Goal: Use online tool/utility: Utilize a website feature to perform a specific function

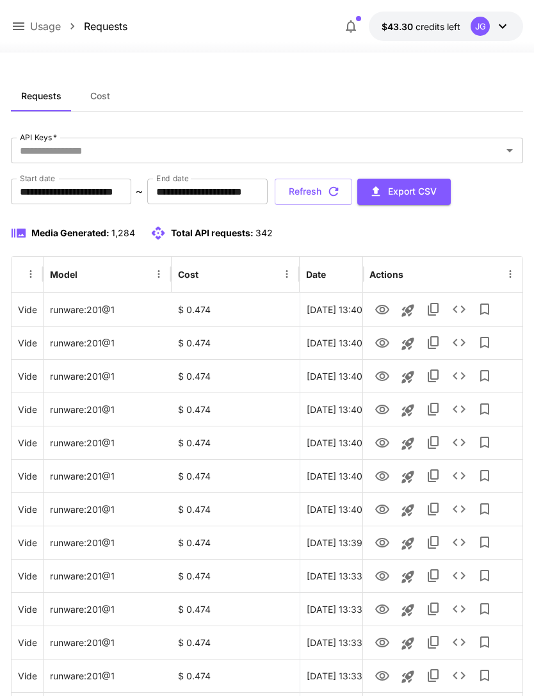
scroll to position [0, 65]
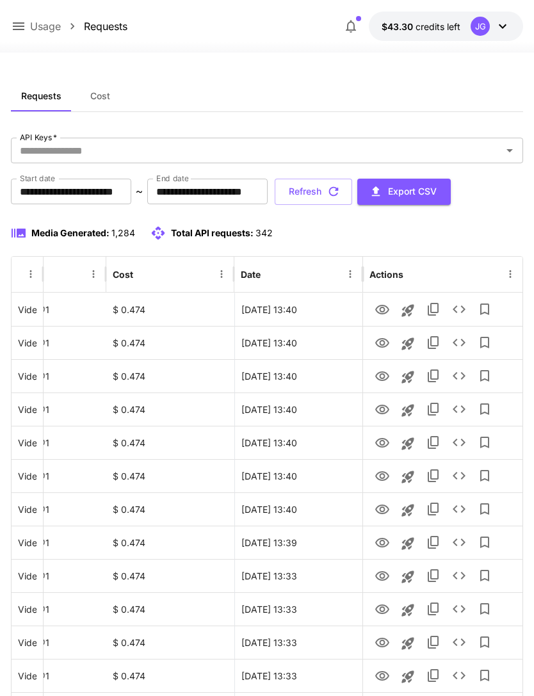
click at [13, 33] on icon at bounding box center [18, 26] width 15 height 15
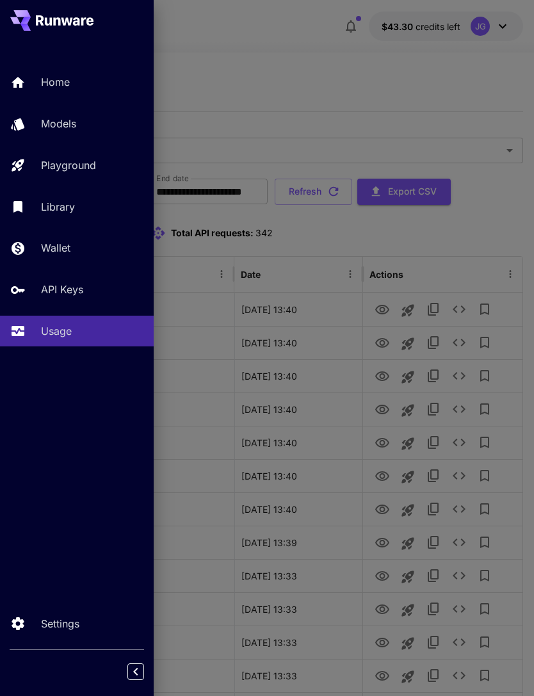
click at [71, 87] on div "Home" at bounding box center [92, 81] width 102 height 15
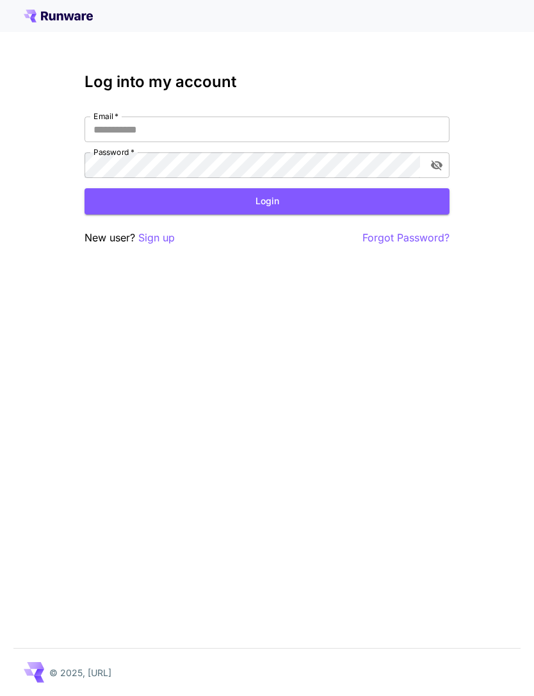
click at [293, 136] on input "Email   *" at bounding box center [267, 130] width 365 height 26
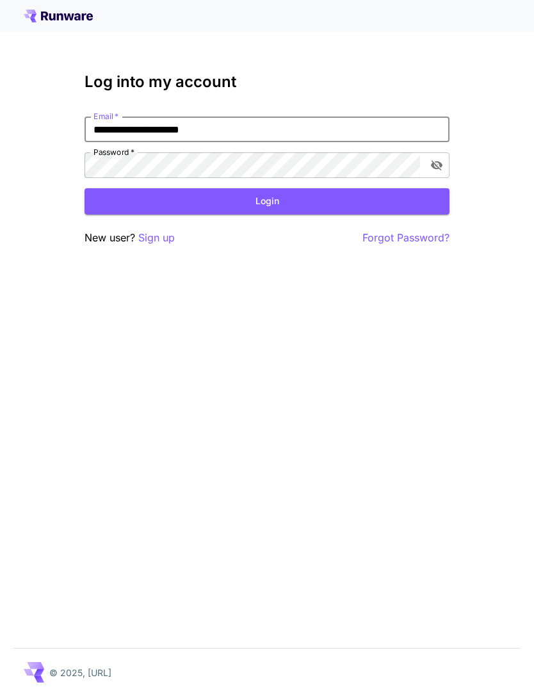
type input "**********"
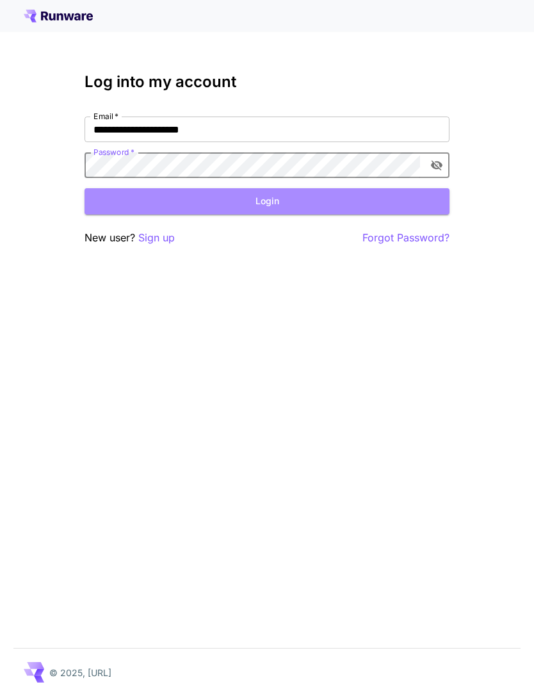
click at [296, 204] on button "Login" at bounding box center [267, 201] width 365 height 26
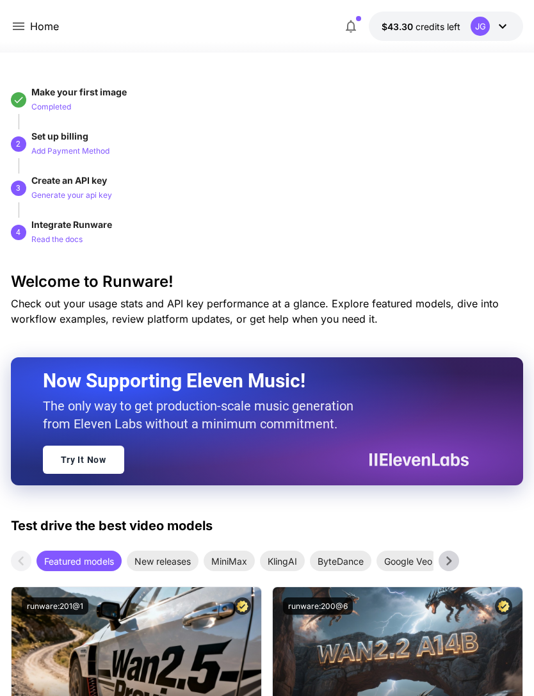
click at [25, 30] on icon at bounding box center [18, 26] width 15 height 15
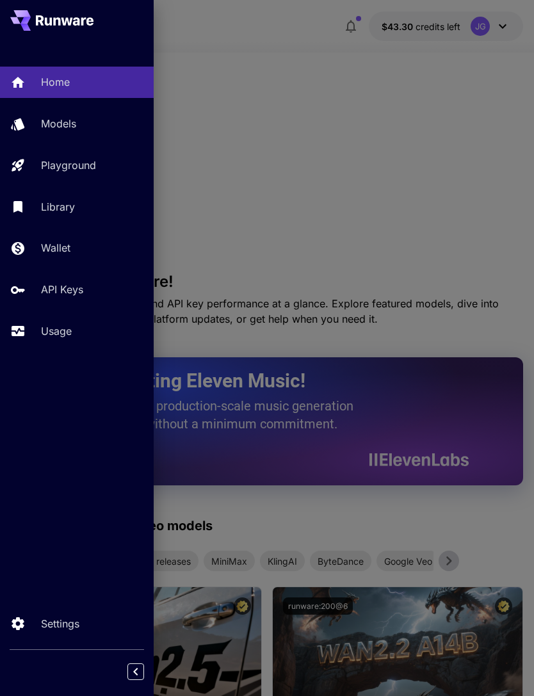
click at [61, 332] on p "Usage" at bounding box center [56, 330] width 31 height 15
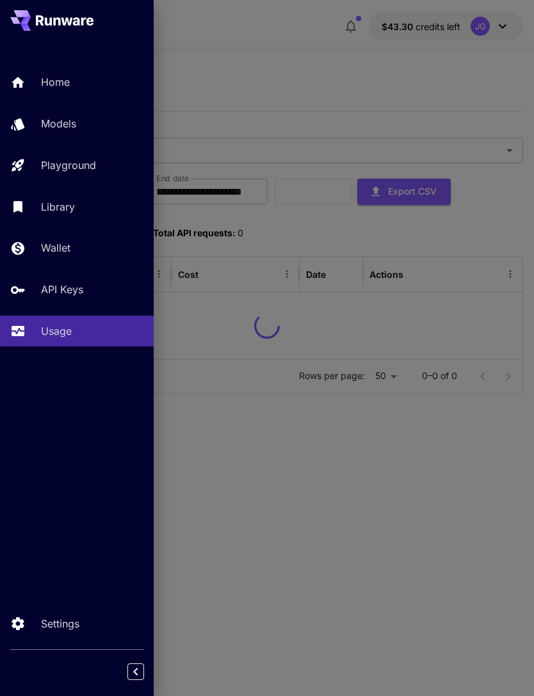
click at [321, 85] on div at bounding box center [267, 348] width 534 height 696
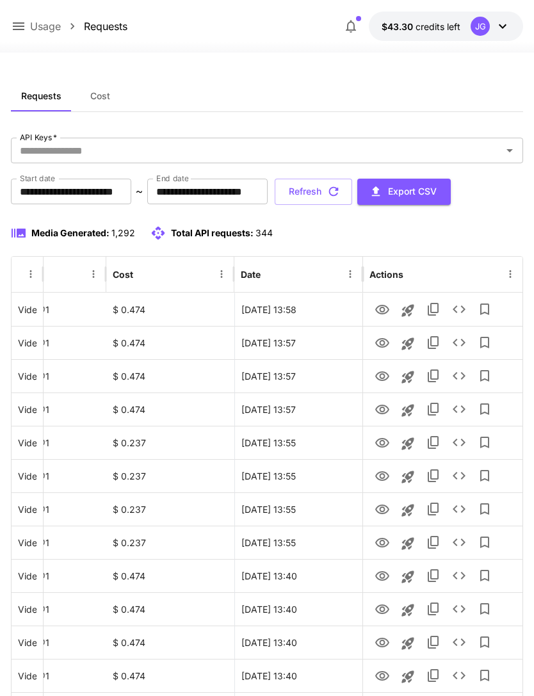
scroll to position [0, 65]
click at [383, 309] on icon "View" at bounding box center [382, 309] width 15 height 15
click at [413, 313] on icon "Launch in playground" at bounding box center [407, 310] width 15 height 15
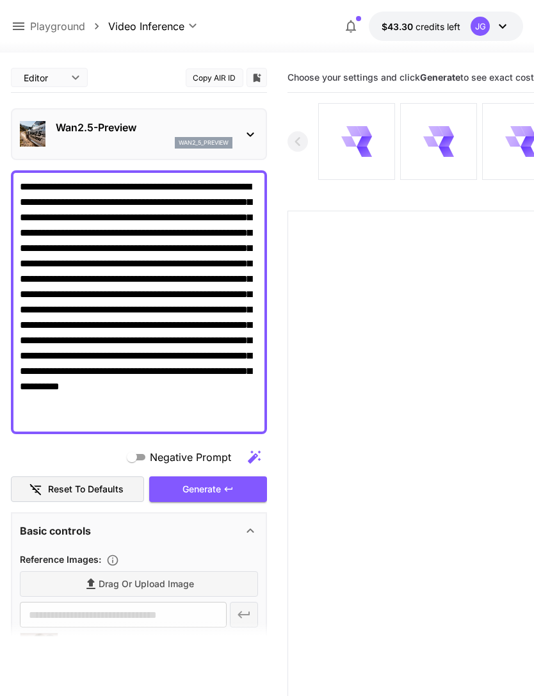
click at [139, 380] on textarea "**********" at bounding box center [139, 302] width 238 height 246
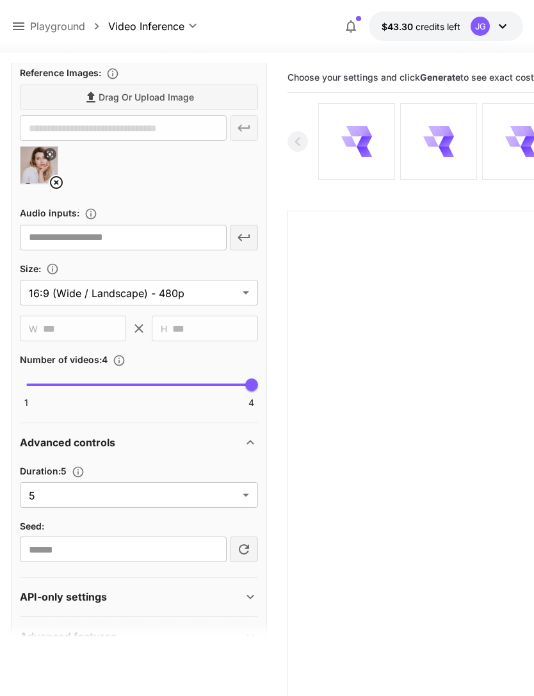
scroll to position [501, 0]
type textarea "**********"
click at [246, 497] on body "**********" at bounding box center [267, 398] width 534 height 797
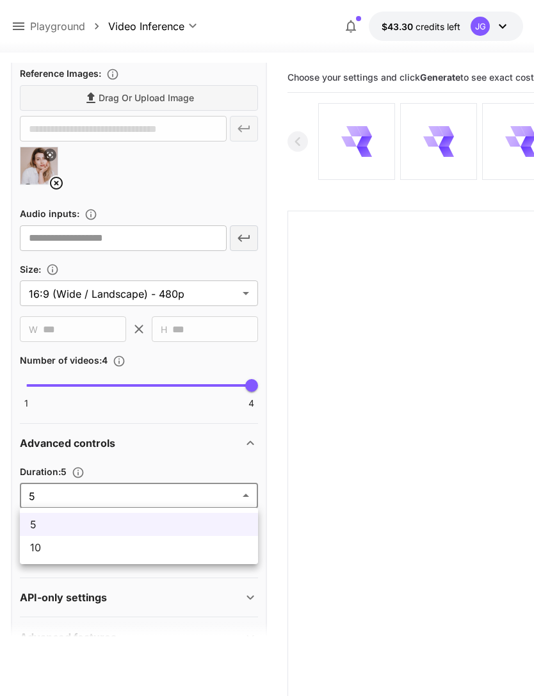
click at [190, 550] on span "10" at bounding box center [139, 547] width 218 height 15
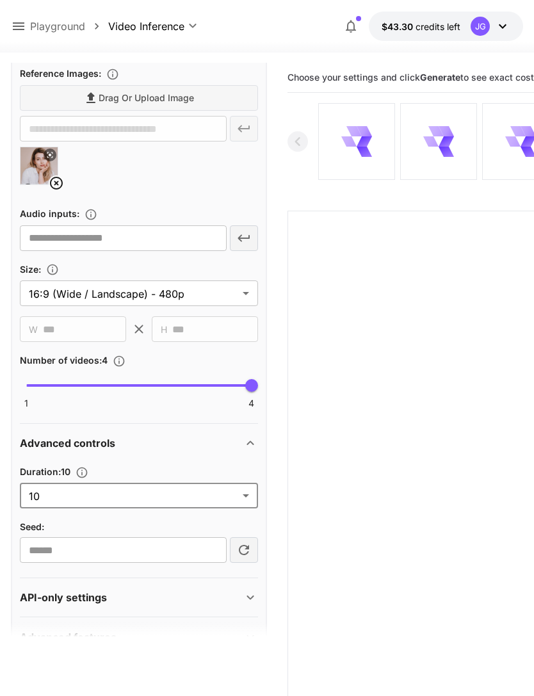
type input "**"
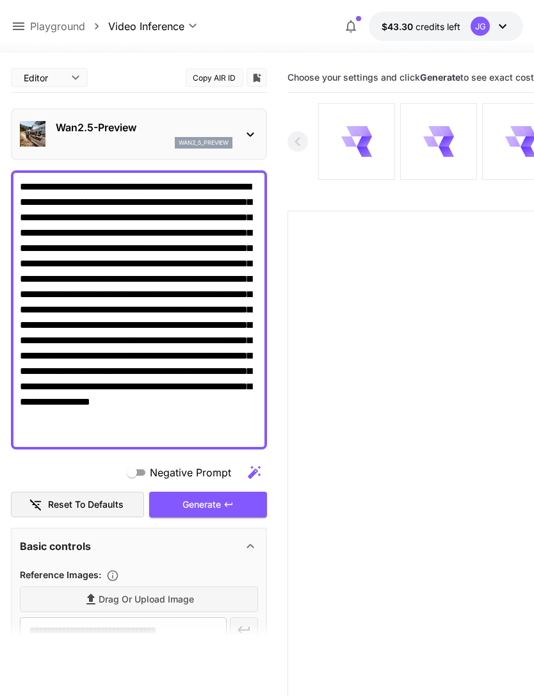
scroll to position [0, 0]
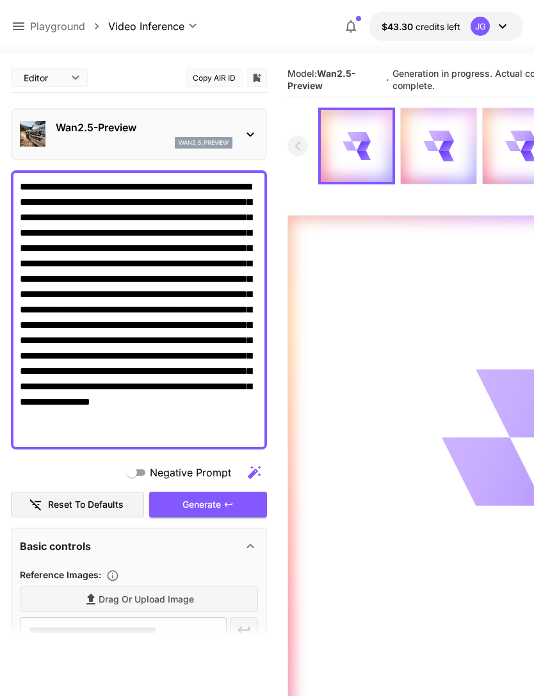
click at [26, 19] on div "**********" at bounding box center [108, 27] width 194 height 16
click at [17, 28] on icon at bounding box center [18, 26] width 15 height 15
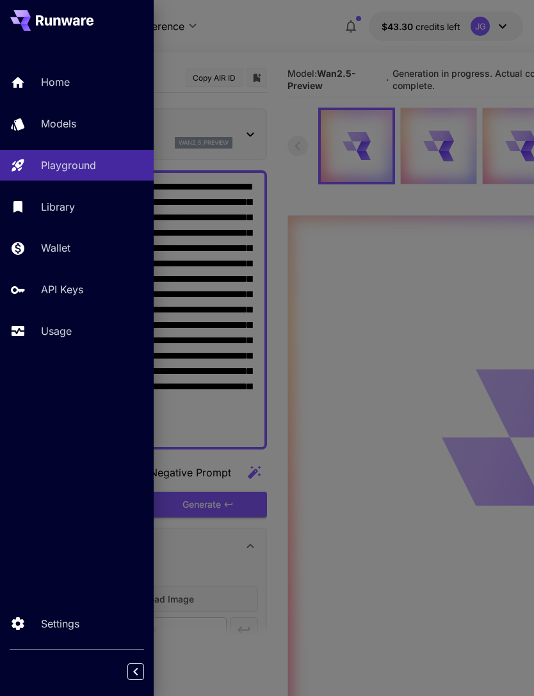
click at [75, 329] on div "Usage" at bounding box center [92, 330] width 102 height 15
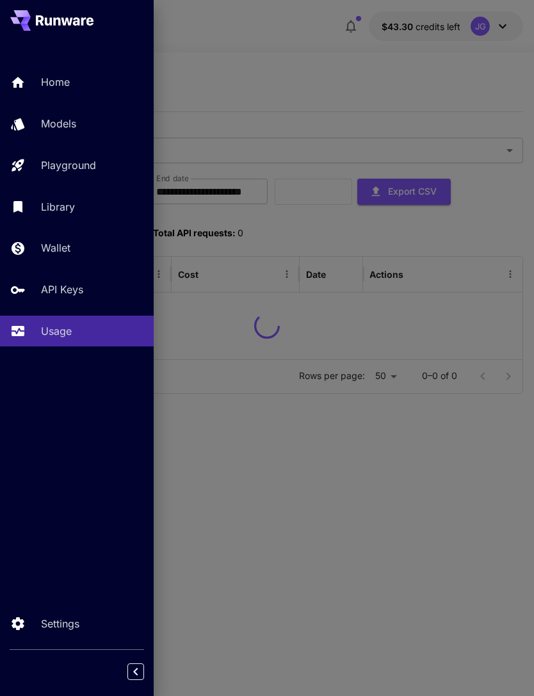
click at [307, 62] on div at bounding box center [267, 348] width 534 height 696
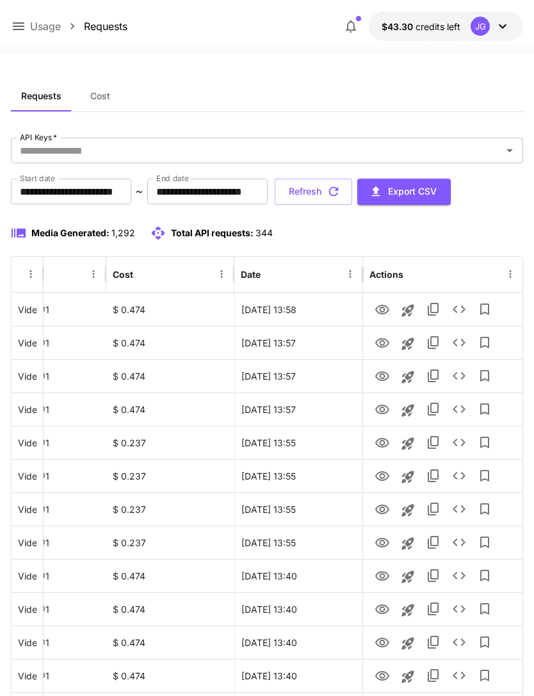
scroll to position [0, 65]
click at [385, 344] on icon "View" at bounding box center [382, 342] width 15 height 15
click at [387, 373] on icon "View" at bounding box center [382, 376] width 14 height 10
click at [378, 412] on icon "View" at bounding box center [382, 410] width 14 height 10
click at [381, 440] on icon "View" at bounding box center [382, 443] width 14 height 10
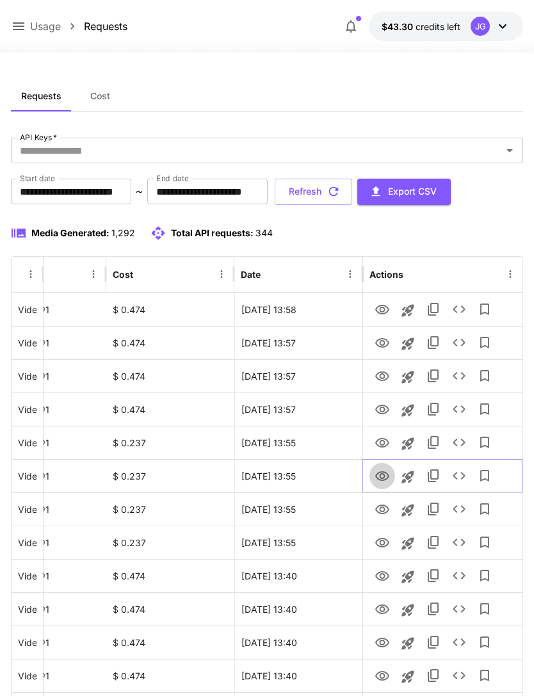
click at [385, 474] on icon "View" at bounding box center [382, 476] width 15 height 15
click at [385, 512] on icon "View" at bounding box center [382, 509] width 14 height 10
click at [387, 543] on icon "View" at bounding box center [382, 542] width 15 height 15
click at [385, 578] on icon "View" at bounding box center [382, 576] width 14 height 10
click at [383, 609] on icon "View" at bounding box center [382, 609] width 14 height 10
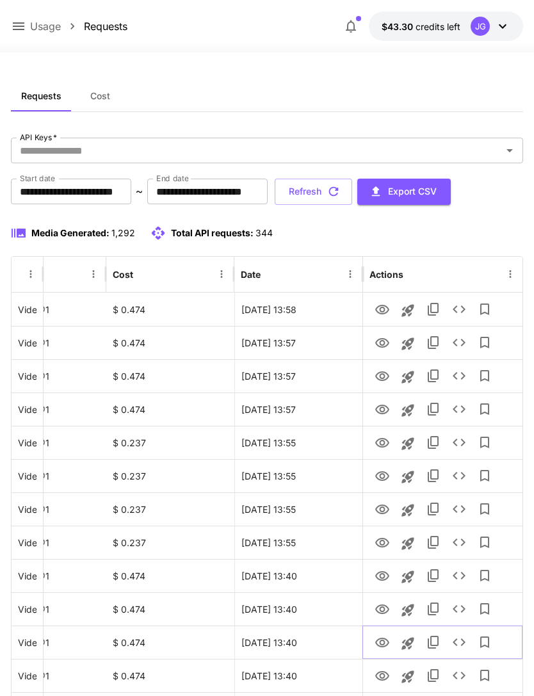
click at [388, 644] on icon "View" at bounding box center [382, 642] width 15 height 15
click at [386, 674] on icon "View" at bounding box center [382, 675] width 15 height 15
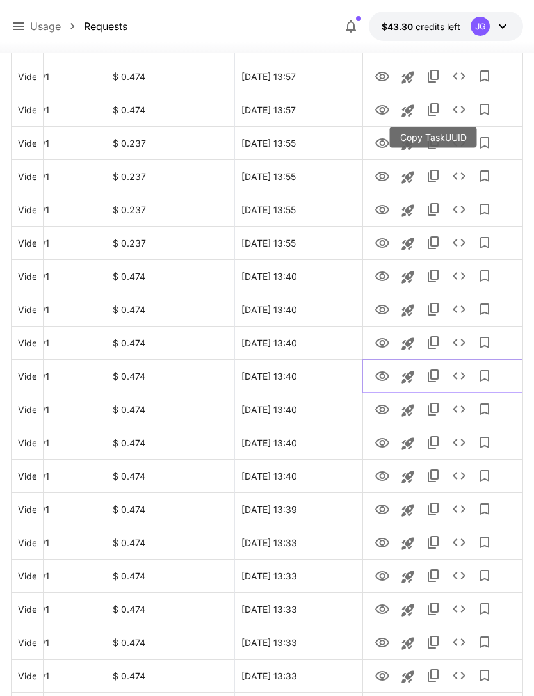
scroll to position [299, 0]
click at [383, 412] on icon "View" at bounding box center [382, 410] width 15 height 15
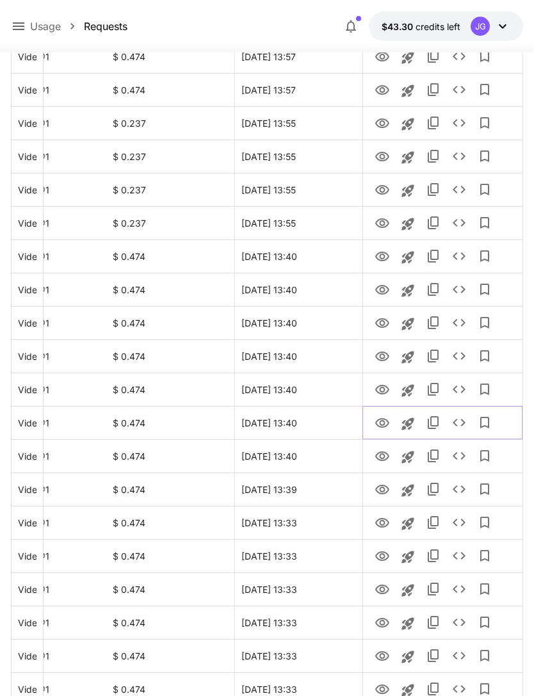
click at [380, 423] on icon "View" at bounding box center [382, 423] width 14 height 10
click at [383, 453] on icon "View" at bounding box center [382, 456] width 15 height 15
click at [389, 486] on icon "View" at bounding box center [382, 489] width 15 height 15
click at [386, 524] on icon "View" at bounding box center [382, 523] width 14 height 10
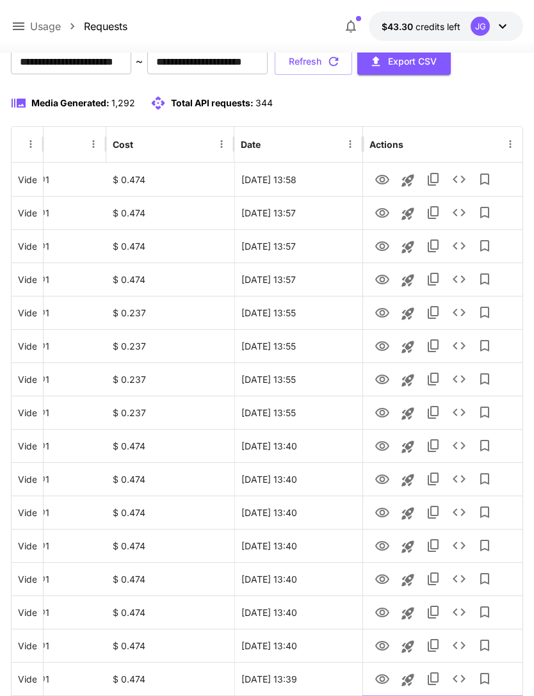
scroll to position [0, 0]
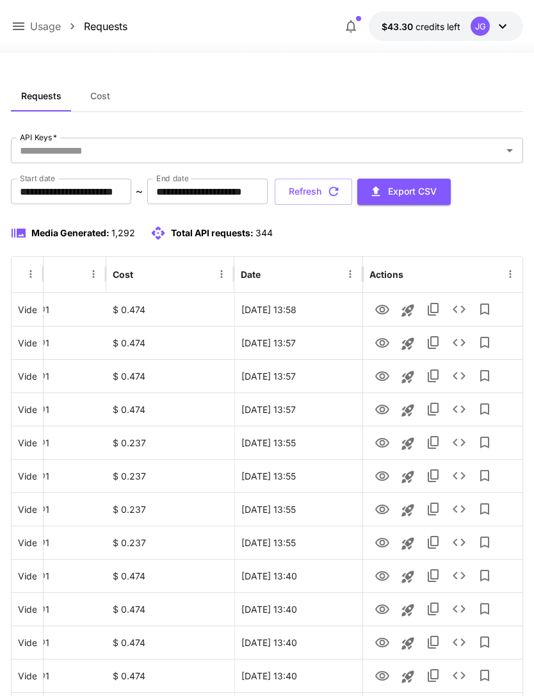
click at [341, 194] on icon "button" at bounding box center [334, 191] width 14 height 14
click at [386, 412] on icon "View" at bounding box center [382, 410] width 14 height 10
click at [20, 30] on icon at bounding box center [19, 26] width 12 height 8
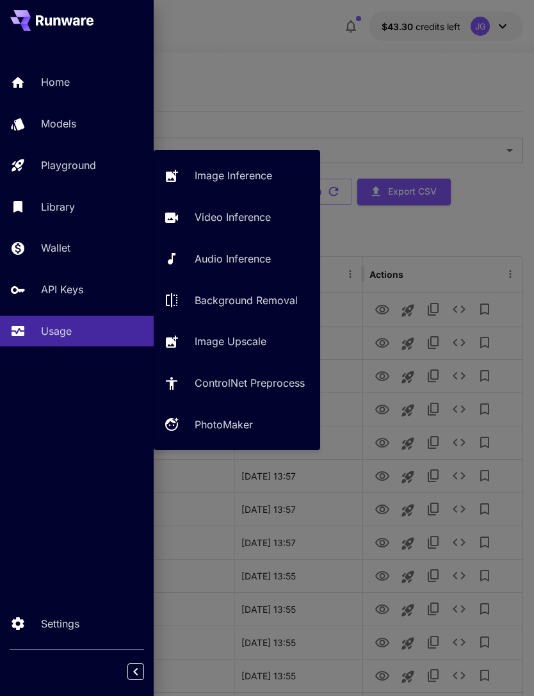
click at [248, 219] on p "Video Inference" at bounding box center [233, 216] width 76 height 15
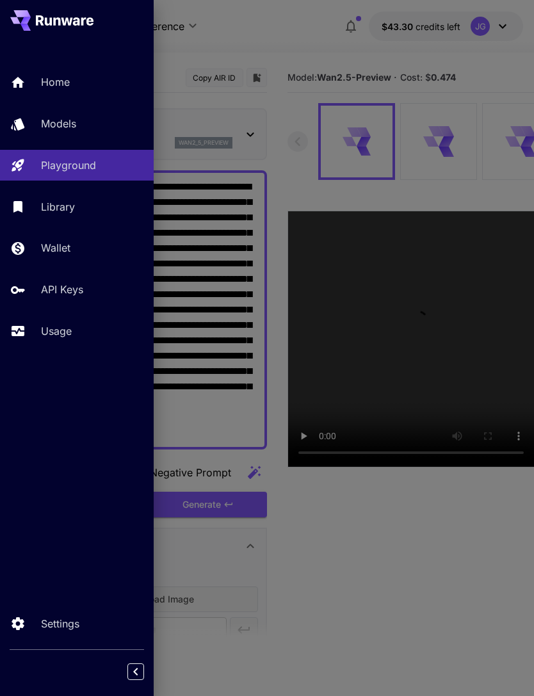
type input "*"
click at [311, 54] on div at bounding box center [267, 348] width 534 height 696
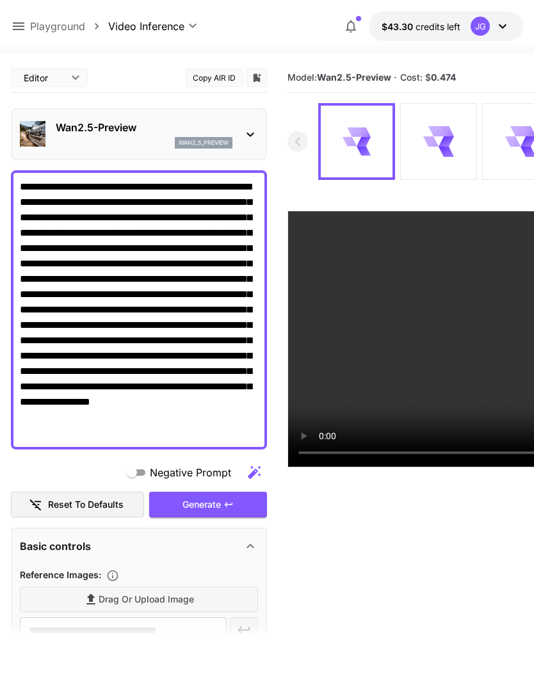
click at [47, 257] on textarea "**********" at bounding box center [139, 309] width 238 height 261
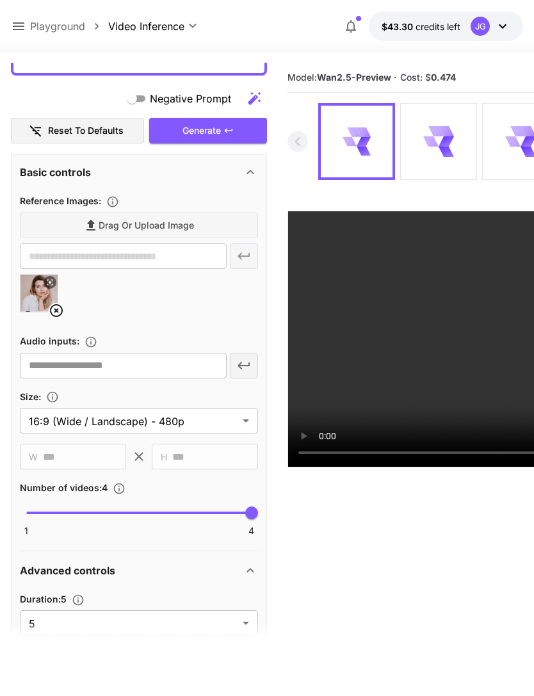
scroll to position [357, 0]
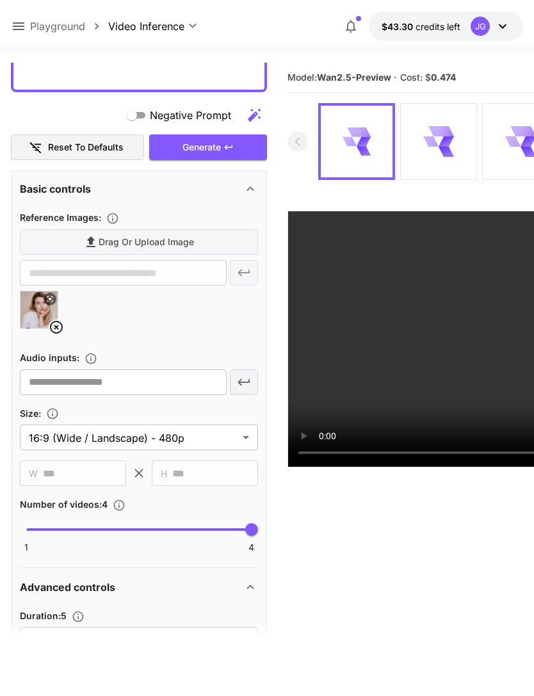
type textarea "**********"
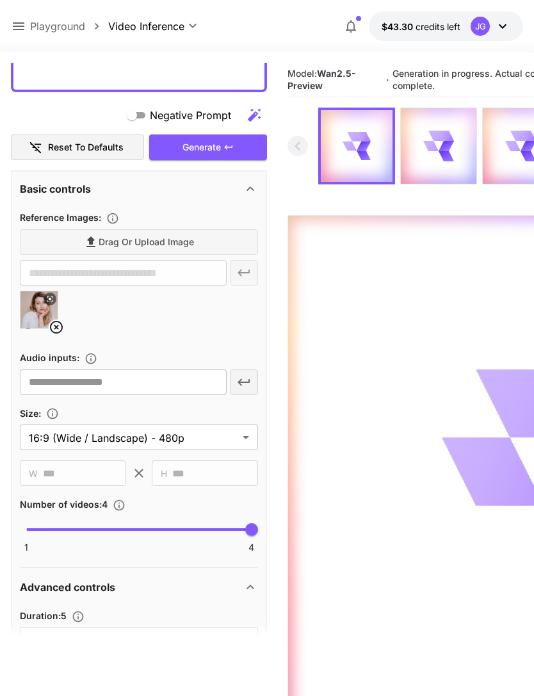
click at [24, 22] on icon at bounding box center [18, 26] width 15 height 15
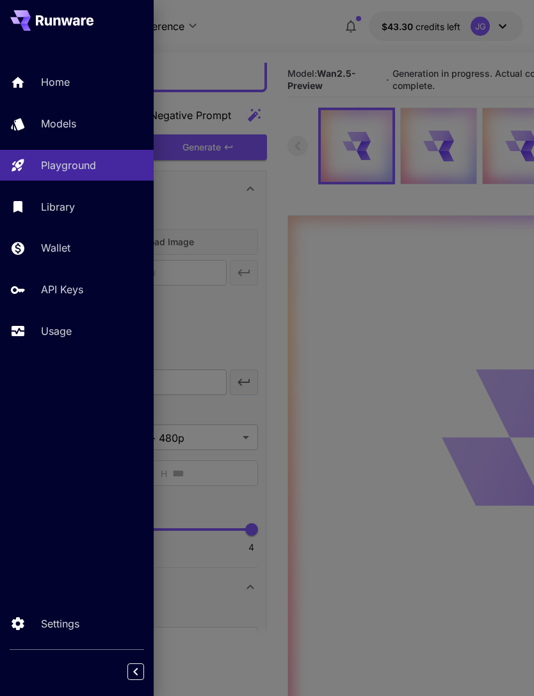
click at [73, 330] on div "Usage" at bounding box center [92, 330] width 102 height 15
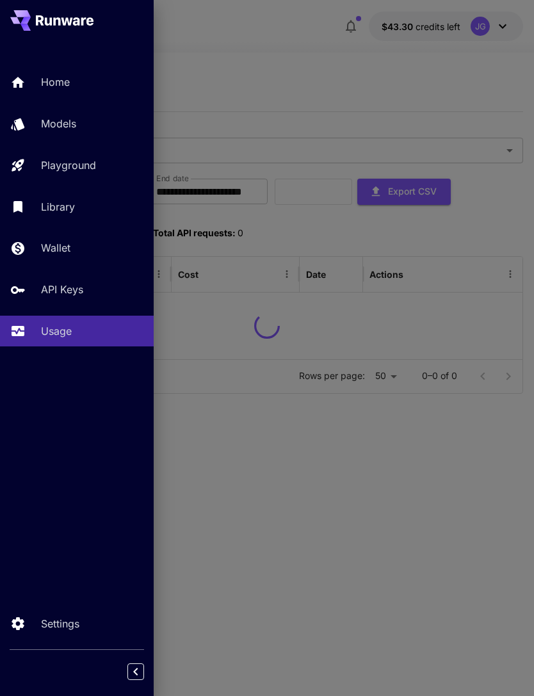
click at [325, 54] on div at bounding box center [267, 348] width 534 height 696
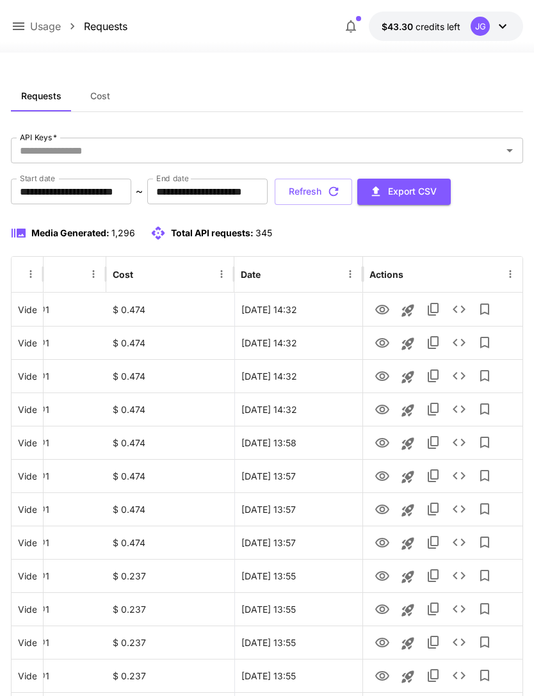
scroll to position [0, 65]
click at [383, 404] on icon "View" at bounding box center [382, 409] width 15 height 15
click at [385, 376] on icon "View" at bounding box center [382, 376] width 15 height 15
click at [385, 344] on icon "View" at bounding box center [382, 342] width 15 height 15
click at [385, 313] on icon "View" at bounding box center [382, 310] width 14 height 10
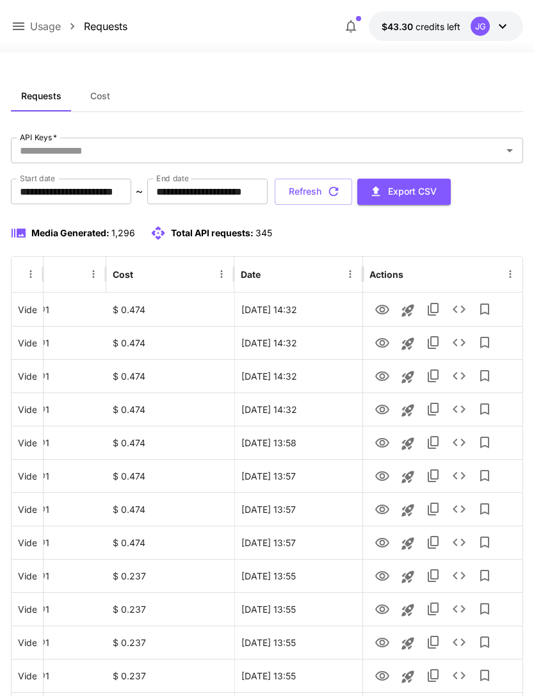
click at [341, 190] on icon "button" at bounding box center [334, 191] width 14 height 14
click at [387, 414] on icon "View" at bounding box center [382, 409] width 15 height 15
click at [383, 375] on icon "View" at bounding box center [382, 376] width 15 height 15
click at [378, 337] on icon "View" at bounding box center [382, 342] width 15 height 15
click at [386, 312] on icon "View" at bounding box center [382, 310] width 14 height 10
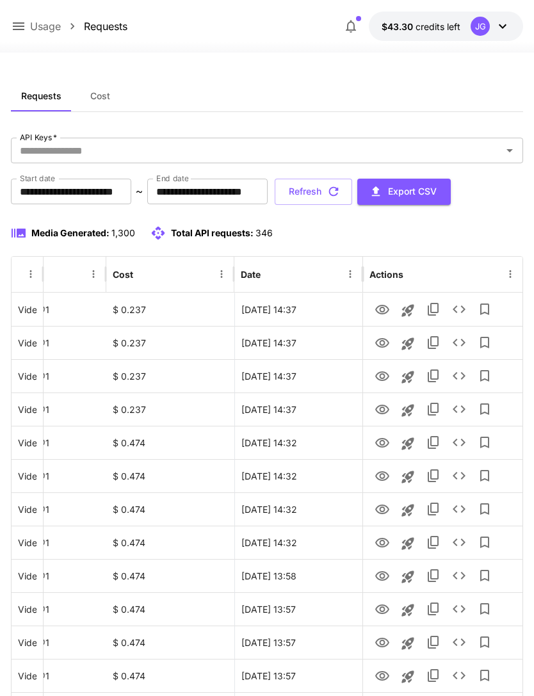
click at [26, 32] on icon at bounding box center [18, 26] width 15 height 15
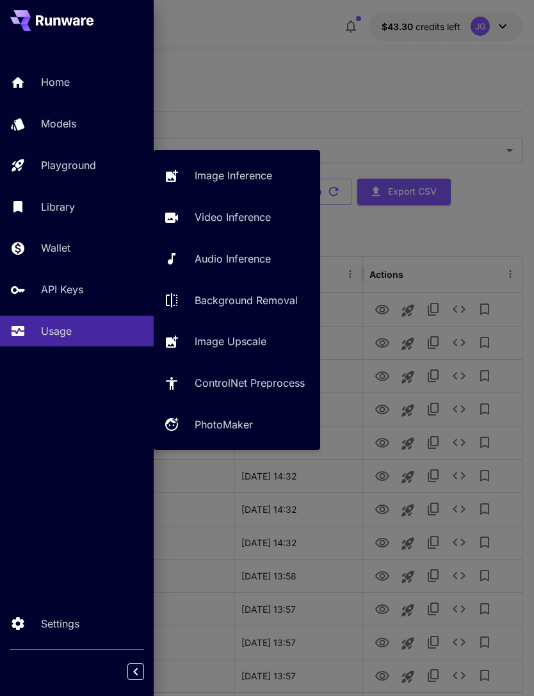
click at [255, 223] on p "Video Inference" at bounding box center [233, 216] width 76 height 15
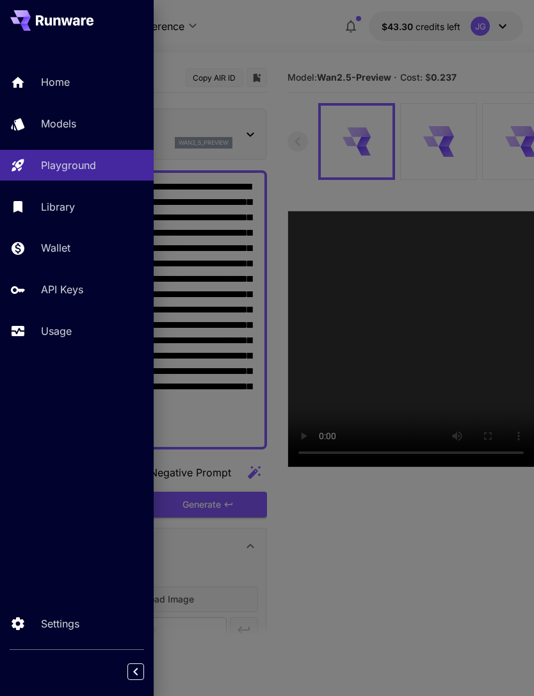
click at [317, 33] on div at bounding box center [267, 348] width 534 height 696
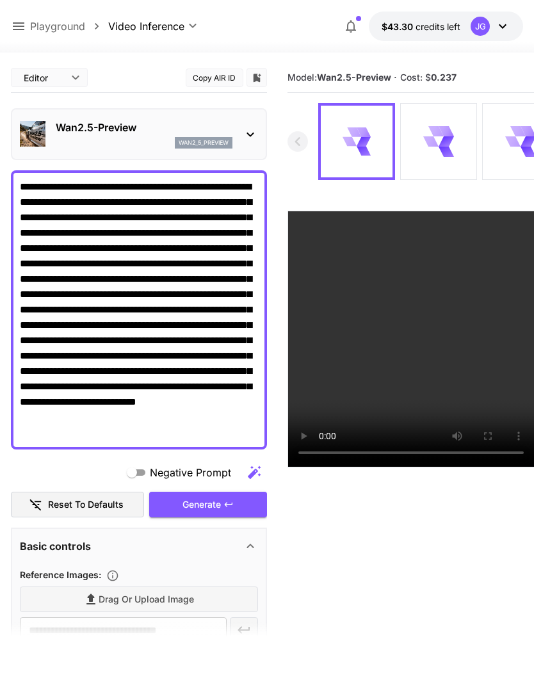
click at [120, 264] on textarea "**********" at bounding box center [139, 309] width 238 height 261
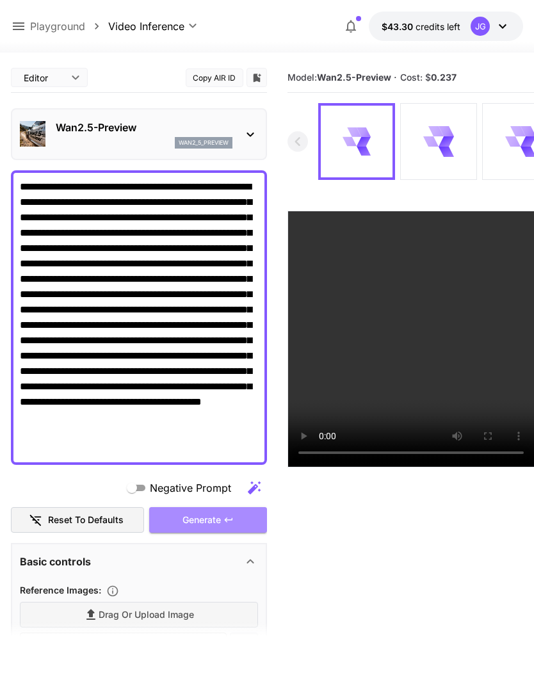
type textarea "**********"
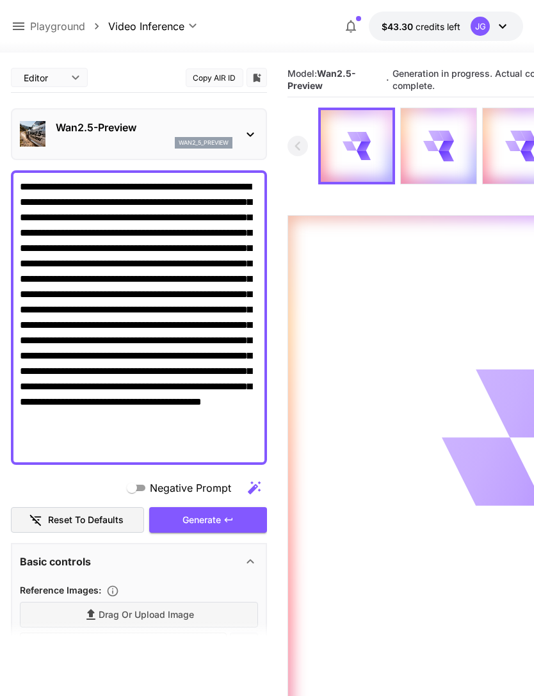
click at [22, 20] on icon at bounding box center [18, 26] width 15 height 15
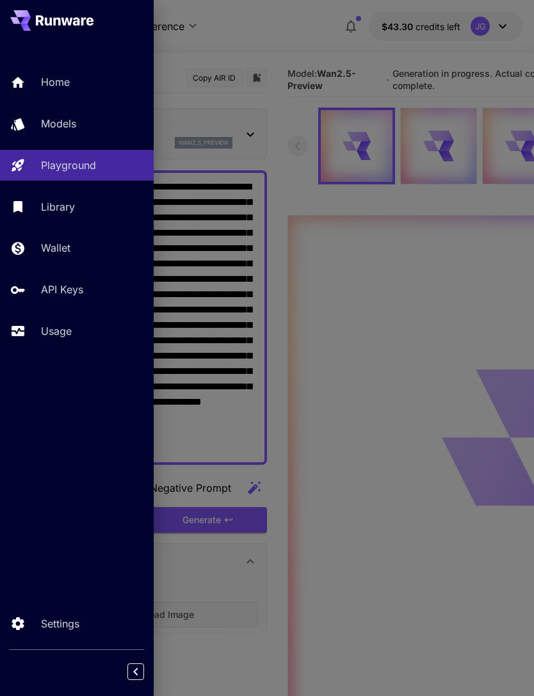
click at [67, 323] on p "Usage" at bounding box center [56, 330] width 31 height 15
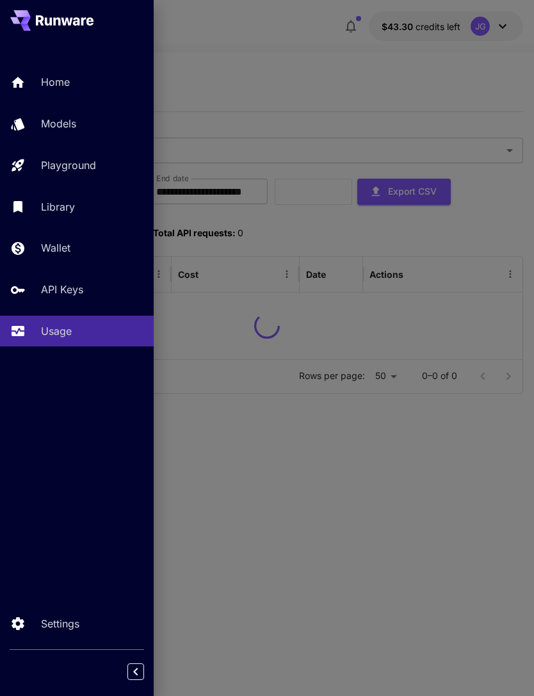
click at [280, 79] on div at bounding box center [267, 348] width 534 height 696
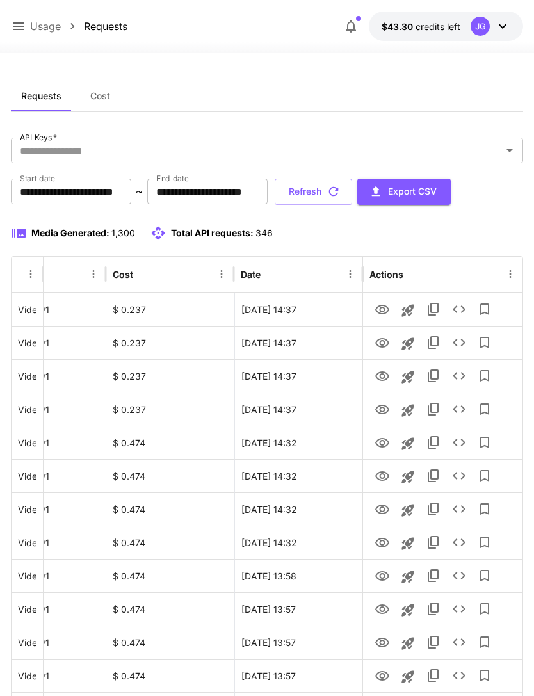
scroll to position [0, 65]
click at [352, 182] on button "Refresh" at bounding box center [313, 192] width 77 height 26
click at [341, 193] on icon "button" at bounding box center [334, 191] width 14 height 14
click at [385, 415] on icon "View" at bounding box center [382, 409] width 15 height 15
click at [383, 376] on icon "View" at bounding box center [382, 376] width 14 height 10
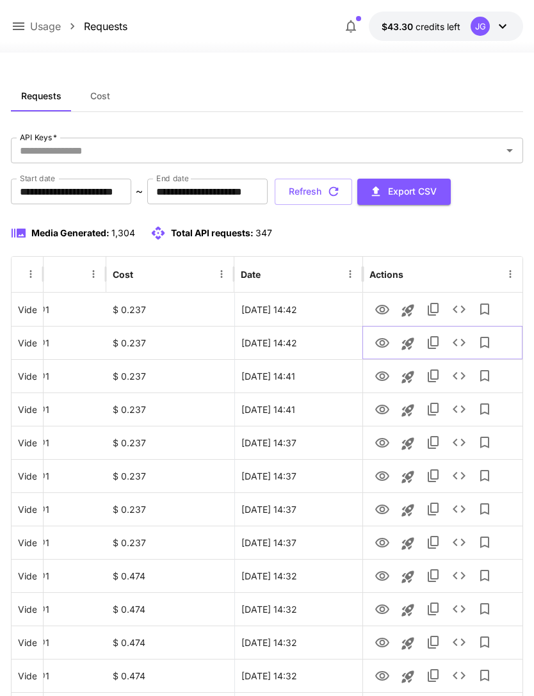
click at [389, 348] on icon "View" at bounding box center [382, 342] width 15 height 15
click at [384, 314] on icon "View" at bounding box center [382, 309] width 15 height 15
click at [20, 25] on icon at bounding box center [18, 26] width 15 height 15
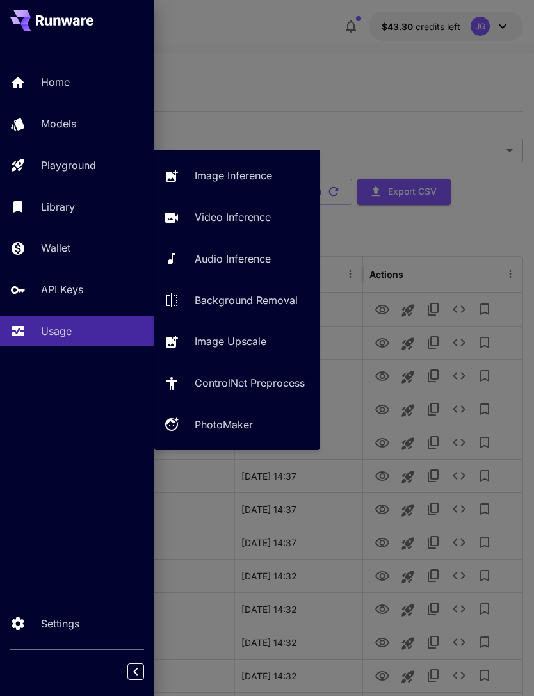
click at [247, 219] on p "Video Inference" at bounding box center [233, 216] width 76 height 15
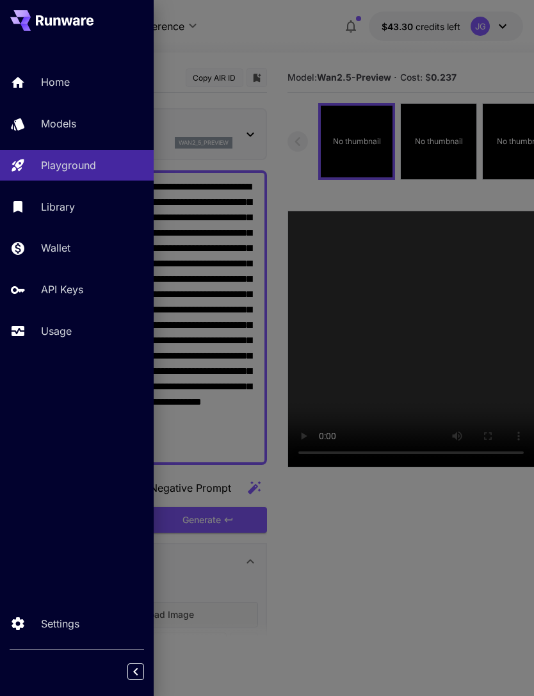
click at [302, 61] on div at bounding box center [267, 348] width 534 height 696
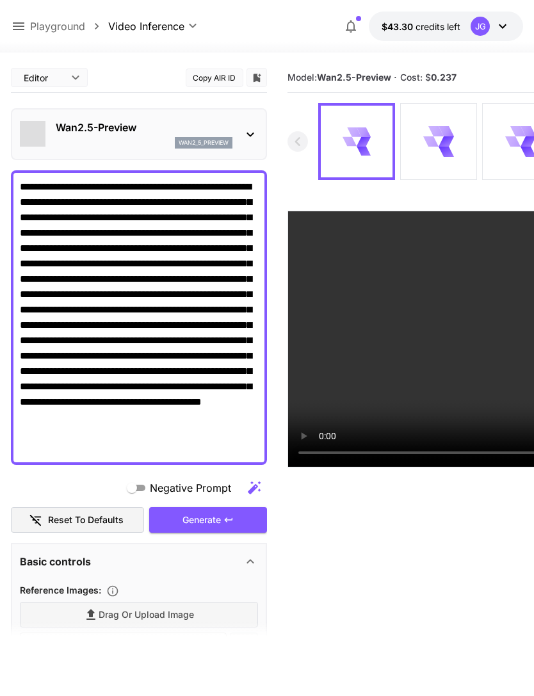
click at [198, 262] on textarea "**********" at bounding box center [139, 317] width 238 height 277
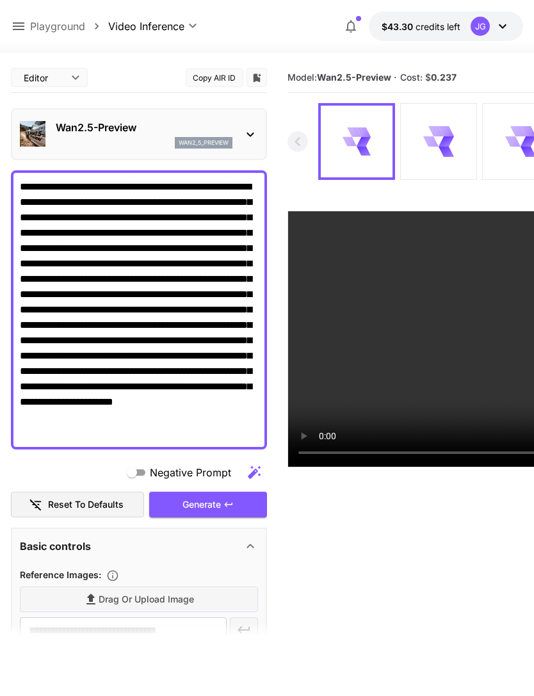
click at [65, 264] on textarea "**********" at bounding box center [139, 309] width 238 height 261
click at [102, 263] on textarea "**********" at bounding box center [139, 309] width 238 height 261
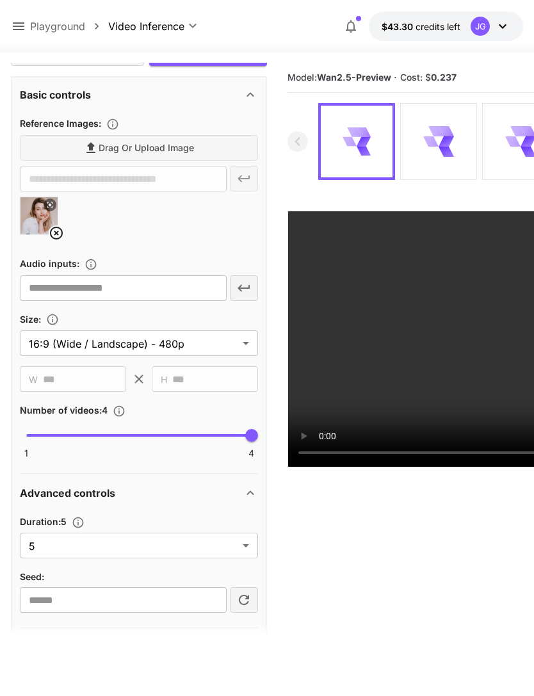
scroll to position [426, 0]
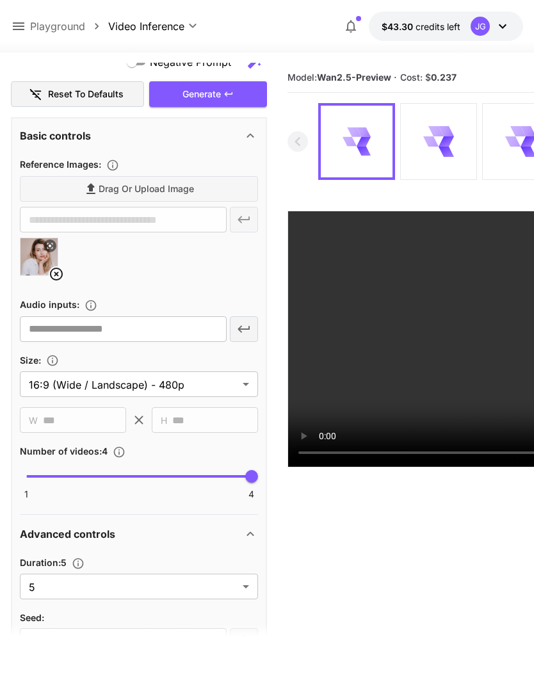
type textarea "**********"
click at [249, 583] on body "**********" at bounding box center [267, 398] width 534 height 797
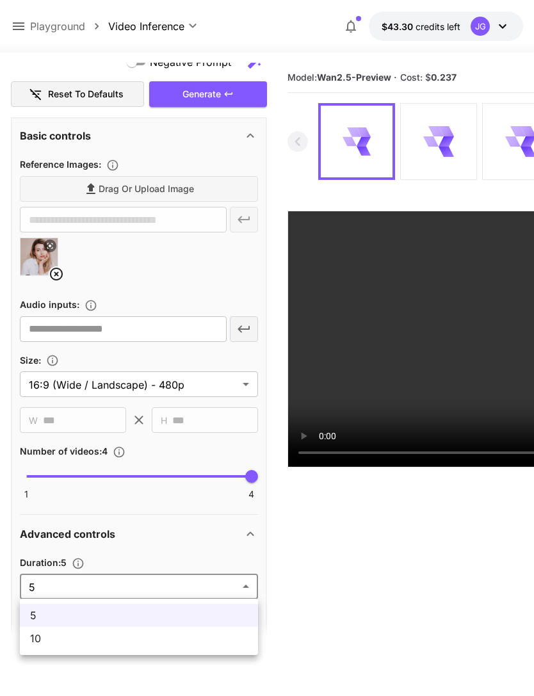
click at [172, 640] on span "10" at bounding box center [139, 638] width 218 height 15
type input "**"
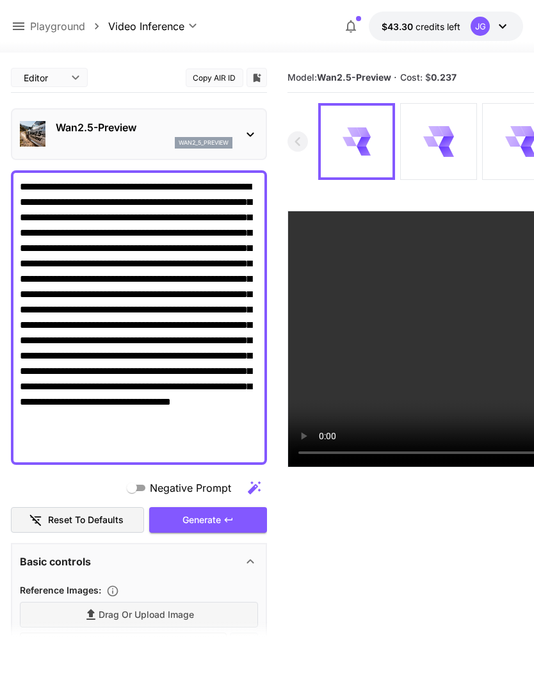
scroll to position [0, 0]
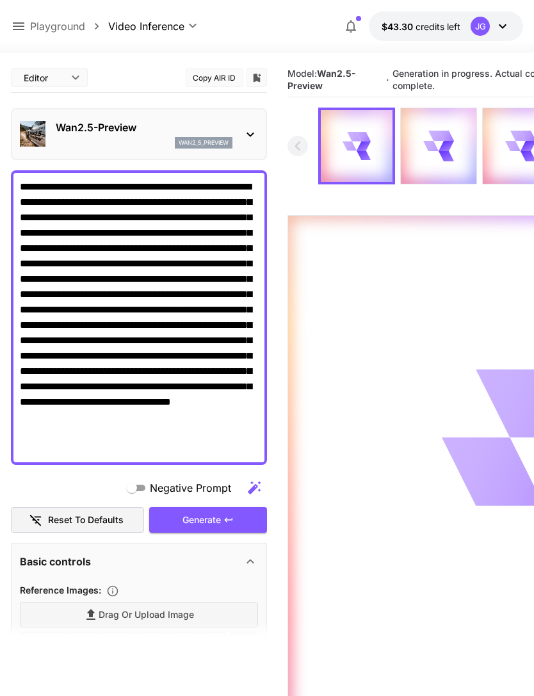
click at [25, 19] on icon at bounding box center [18, 26] width 15 height 15
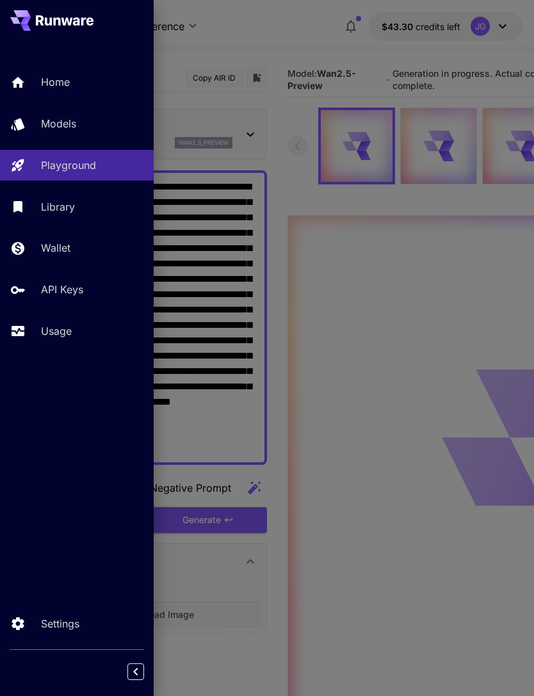
click at [76, 326] on div "Usage" at bounding box center [92, 330] width 102 height 15
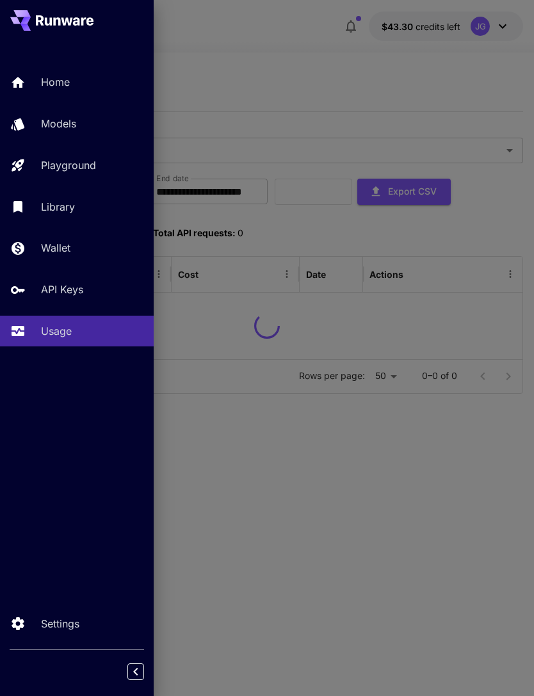
click at [350, 92] on div at bounding box center [267, 348] width 534 height 696
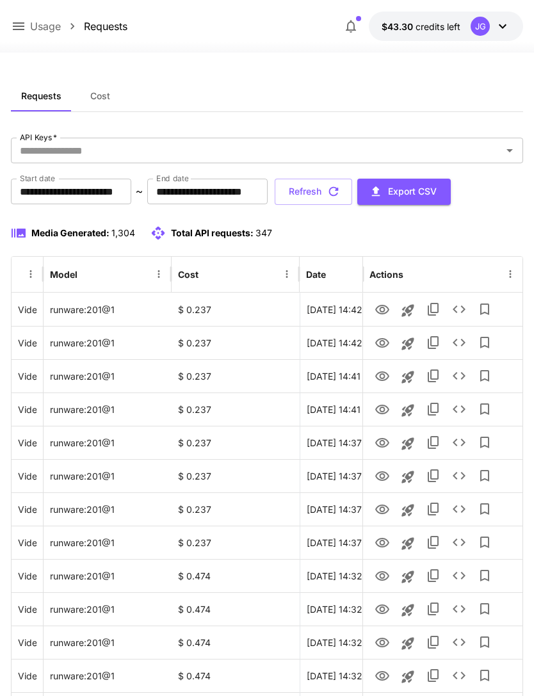
click at [24, 26] on icon at bounding box center [18, 26] width 15 height 15
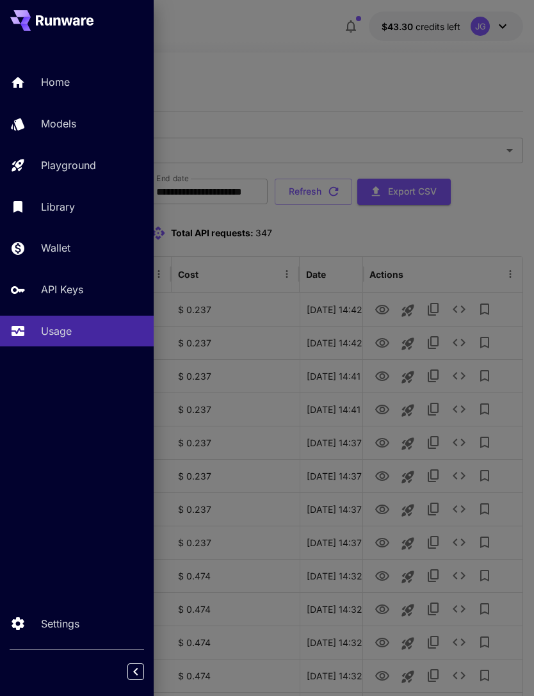
click at [293, 68] on div at bounding box center [267, 348] width 534 height 696
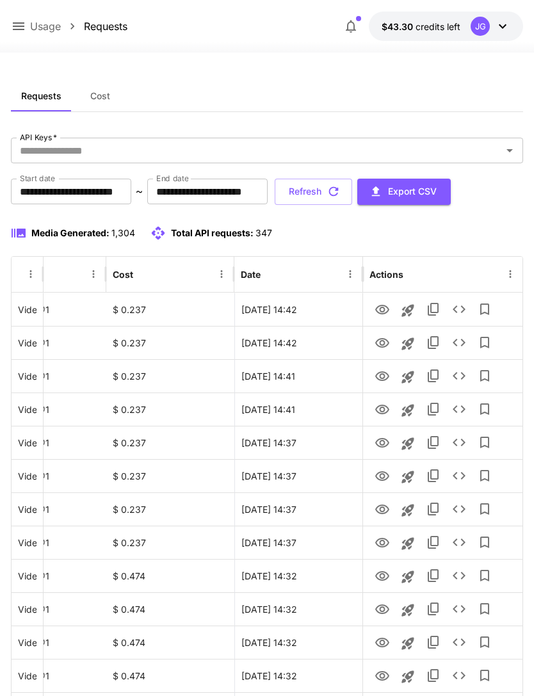
scroll to position [0, 65]
click at [383, 309] on icon "View" at bounding box center [382, 310] width 14 height 10
click at [384, 347] on icon "View" at bounding box center [382, 342] width 15 height 15
click at [386, 314] on icon "View" at bounding box center [382, 309] width 15 height 15
click at [352, 197] on button "Refresh" at bounding box center [313, 192] width 77 height 26
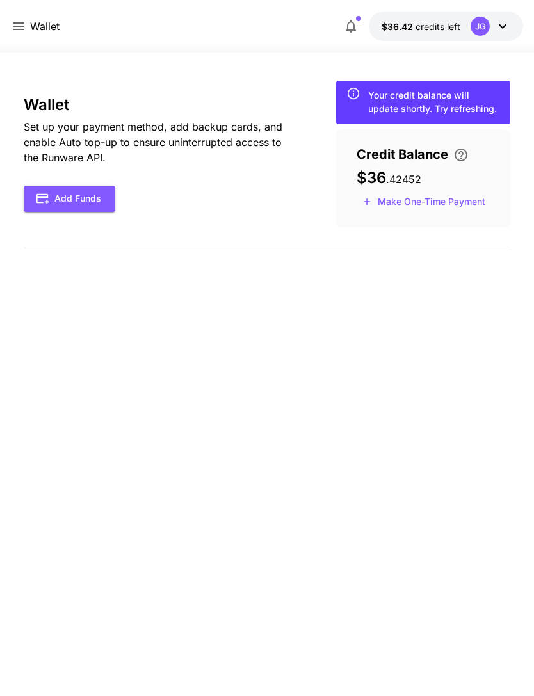
click at [21, 25] on icon at bounding box center [18, 26] width 15 height 15
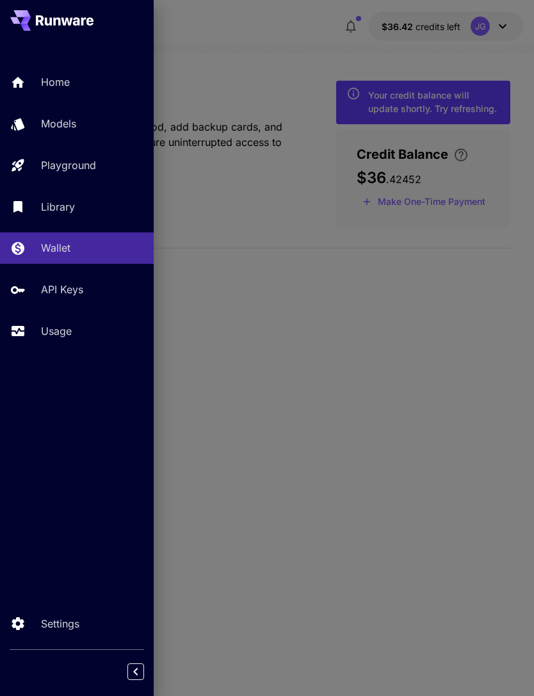
click at [64, 335] on p "Usage" at bounding box center [56, 330] width 31 height 15
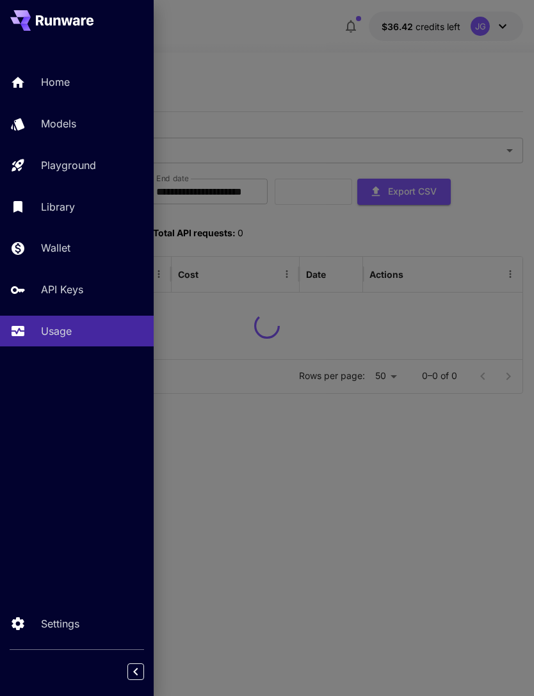
click at [291, 63] on div at bounding box center [267, 348] width 534 height 696
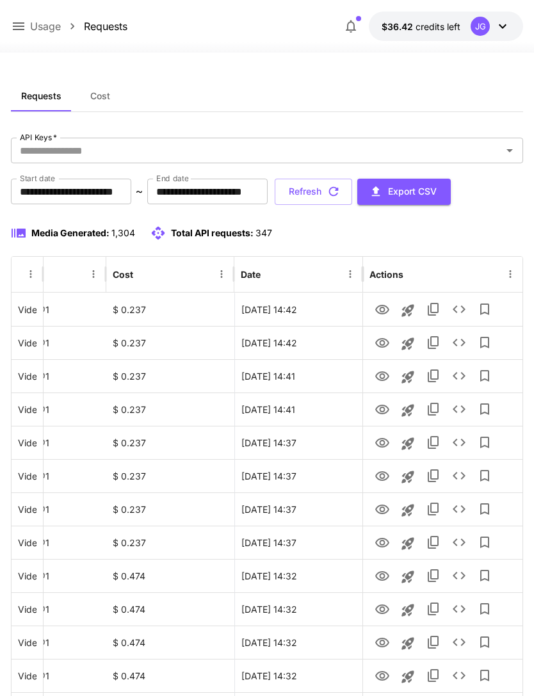
scroll to position [0, 65]
click at [382, 309] on icon "View" at bounding box center [382, 309] width 15 height 15
click at [341, 192] on icon "button" at bounding box center [334, 191] width 14 height 14
click at [352, 195] on button "Refresh" at bounding box center [313, 192] width 77 height 26
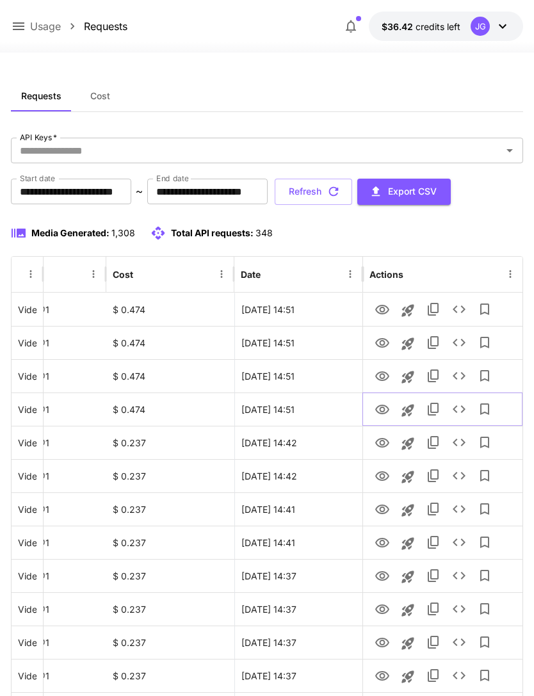
click at [385, 413] on icon "View" at bounding box center [382, 410] width 14 height 10
click at [385, 376] on icon "View" at bounding box center [382, 376] width 15 height 15
click at [411, 377] on icon "Launch in playground" at bounding box center [407, 376] width 15 height 15
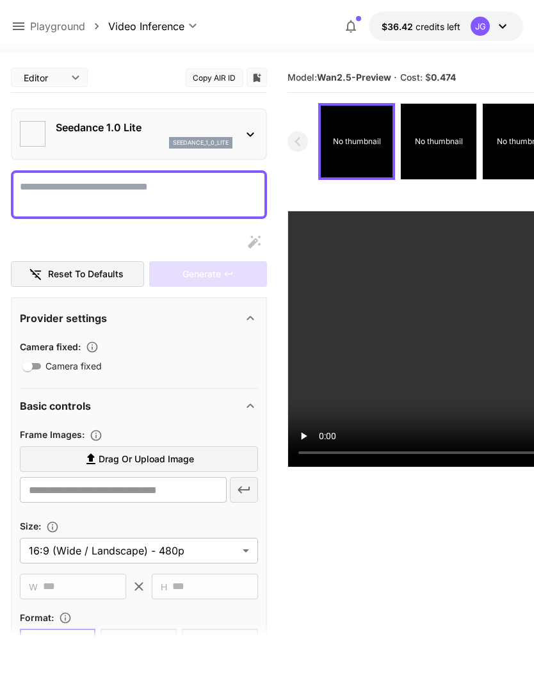
type textarea "**********"
type input "**********"
type input "***"
type input "*"
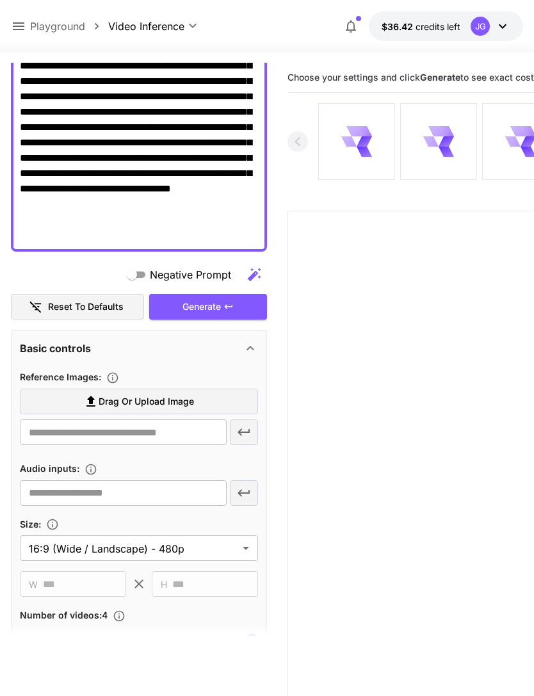
scroll to position [236, 0]
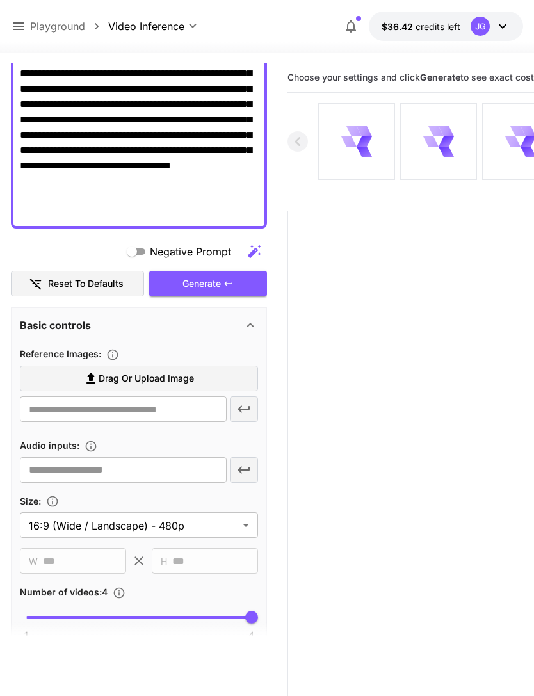
click at [193, 376] on span "Drag or upload image" at bounding box center [146, 379] width 95 height 16
click at [0, 0] on input "Drag or upload image" at bounding box center [0, 0] width 0 height 0
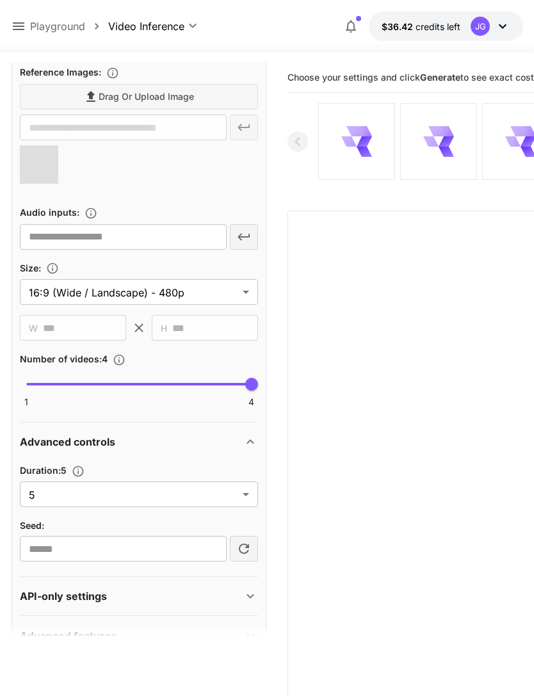
scroll to position [517, 0]
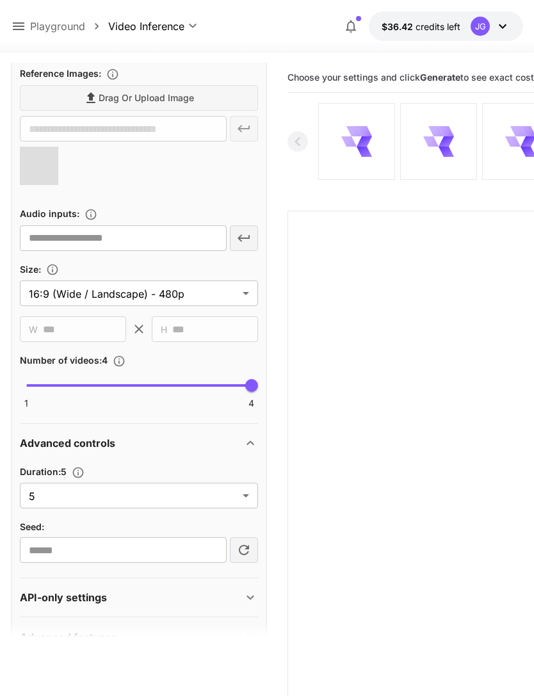
click at [245, 496] on body "**********" at bounding box center [267, 398] width 534 height 797
type input "**********"
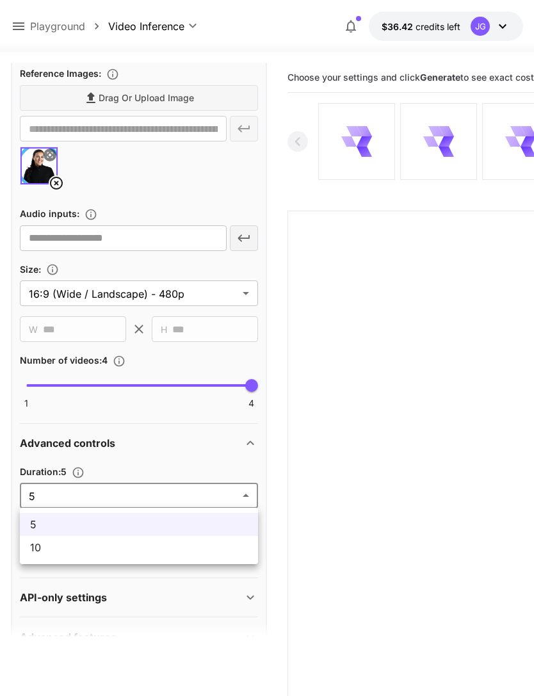
click at [190, 552] on span "10" at bounding box center [139, 547] width 218 height 15
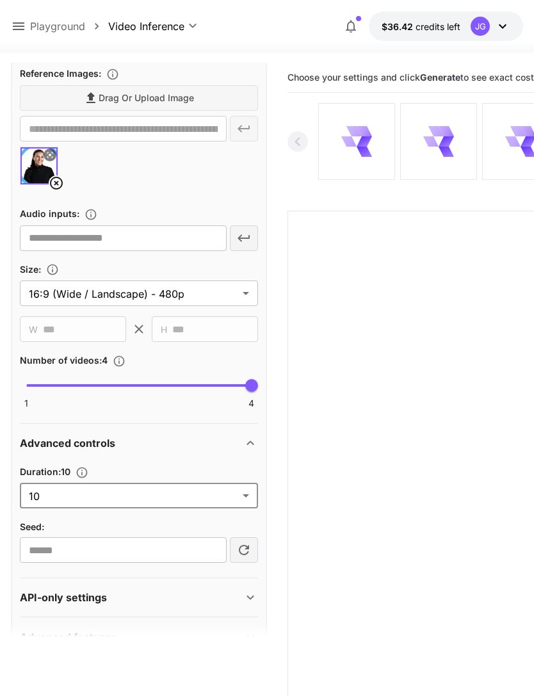
type input "**"
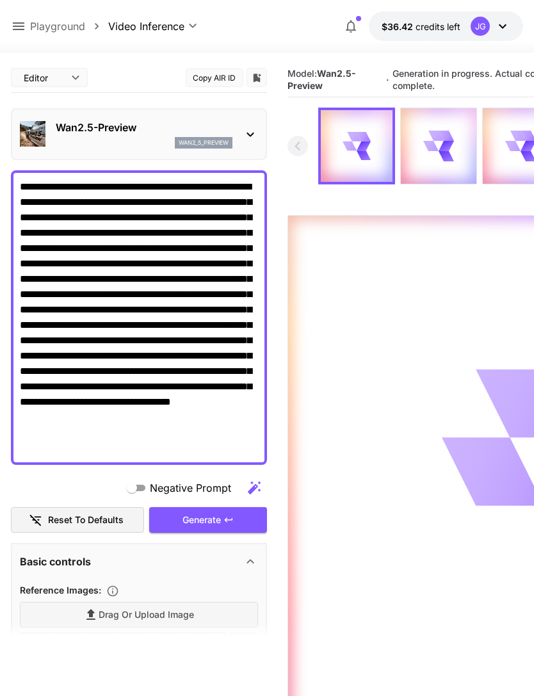
scroll to position [0, 0]
click at [23, 22] on icon at bounding box center [18, 26] width 15 height 15
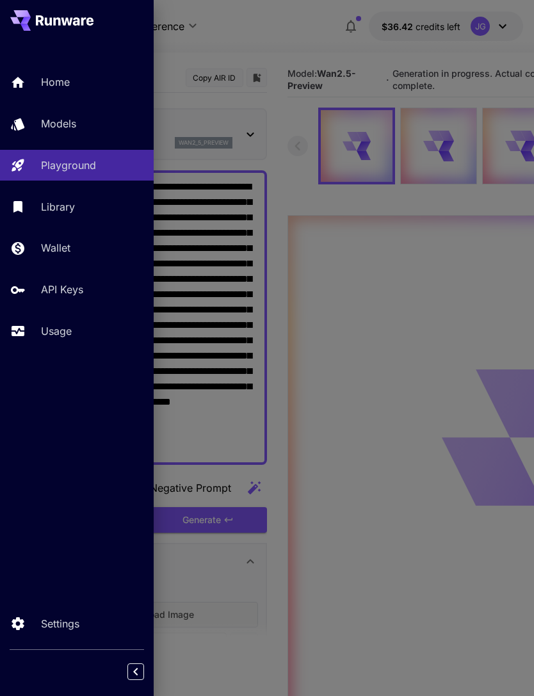
click at [58, 326] on p "Usage" at bounding box center [56, 330] width 31 height 15
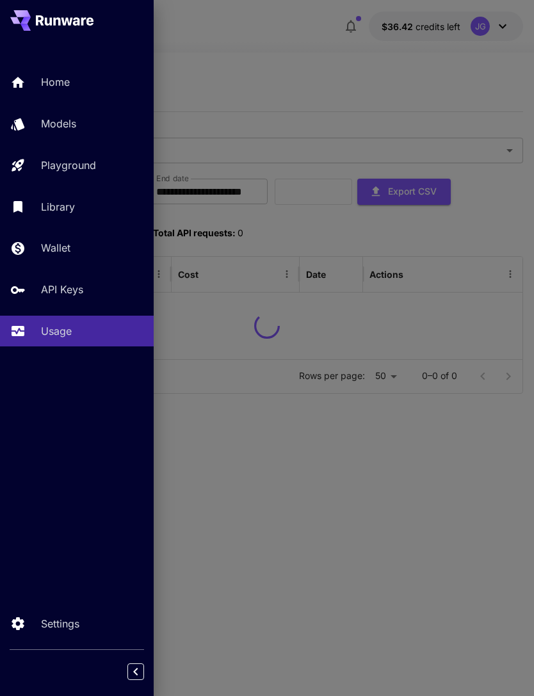
click at [320, 57] on div at bounding box center [267, 348] width 534 height 696
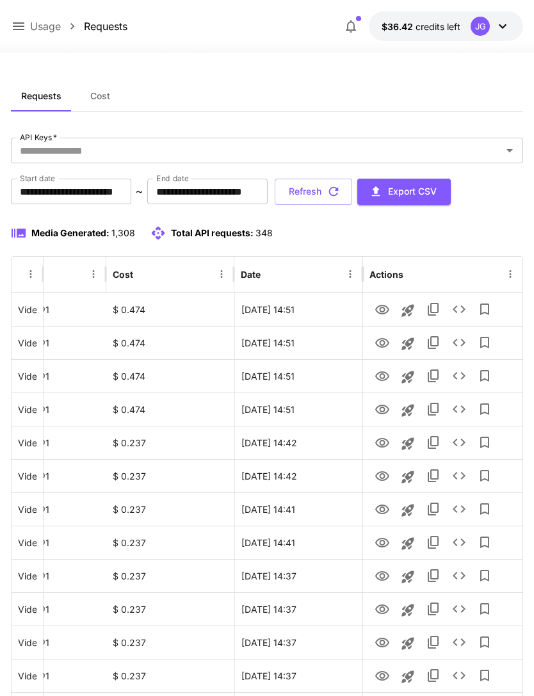
scroll to position [0, 65]
click at [386, 343] on icon "View" at bounding box center [382, 342] width 15 height 15
click at [383, 307] on icon "View" at bounding box center [382, 309] width 15 height 15
click at [352, 188] on button "Refresh" at bounding box center [313, 192] width 77 height 26
click at [352, 193] on button "Refresh" at bounding box center [313, 192] width 77 height 26
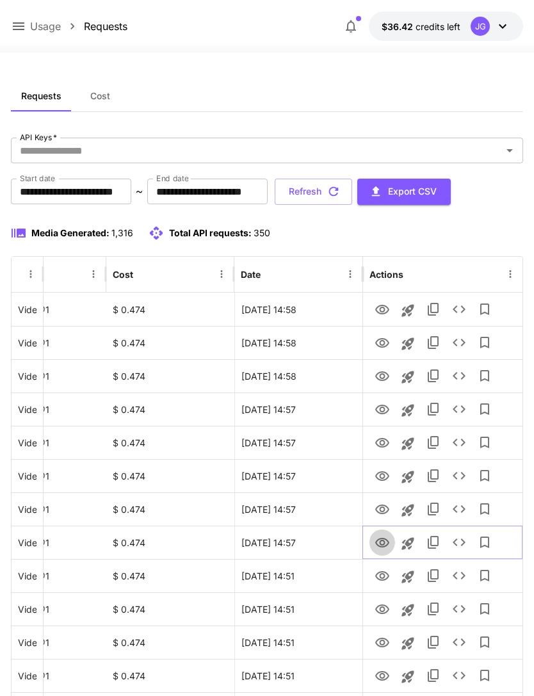
click at [388, 543] on icon "View" at bounding box center [382, 543] width 14 height 10
click at [387, 509] on icon "View" at bounding box center [382, 509] width 15 height 15
click at [387, 544] on icon "View" at bounding box center [382, 543] width 14 height 10
click at [385, 475] on icon "View" at bounding box center [382, 476] width 15 height 15
click at [384, 444] on icon "View" at bounding box center [382, 443] width 14 height 10
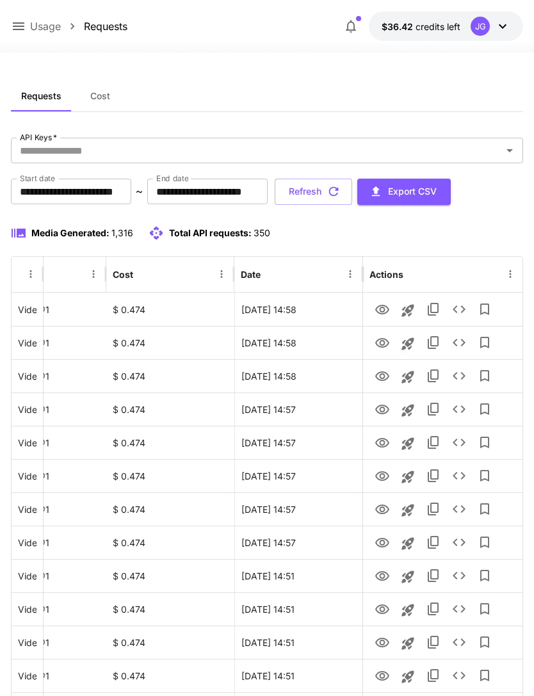
click at [22, 27] on icon at bounding box center [19, 26] width 12 height 8
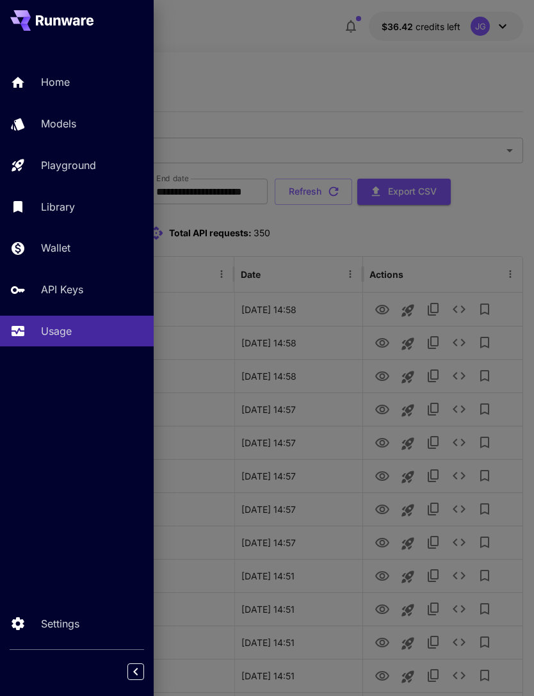
click at [95, 167] on p "Playground" at bounding box center [68, 164] width 55 height 15
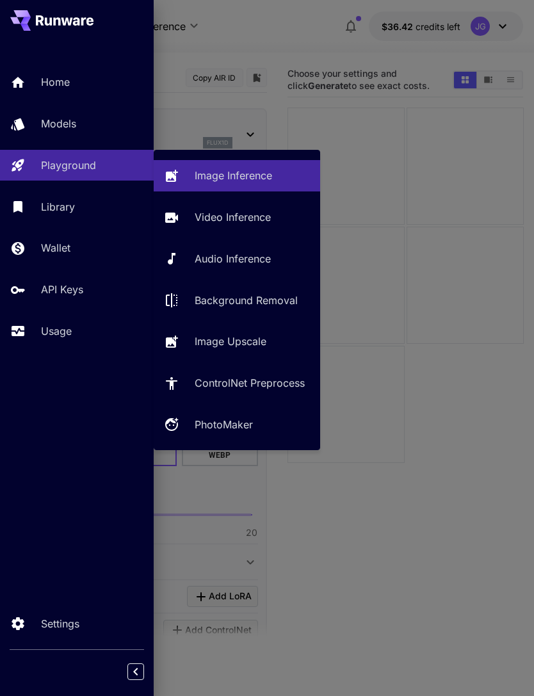
click at [271, 219] on p "Video Inference" at bounding box center [233, 216] width 76 height 15
type input "**********"
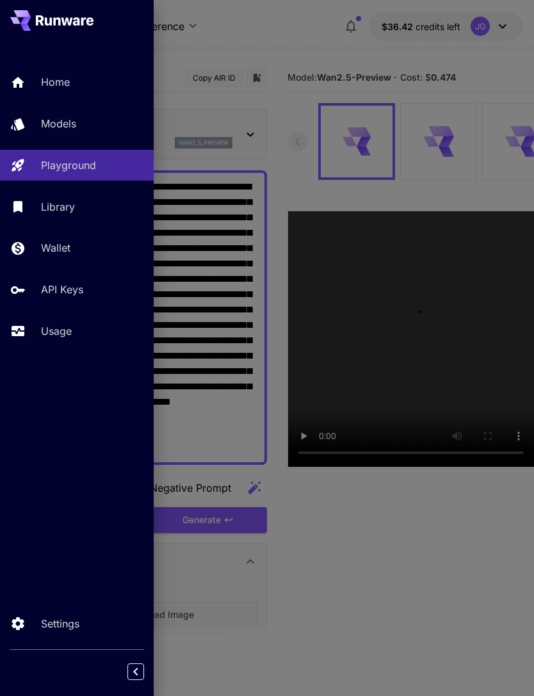
type input "*"
click at [318, 31] on div at bounding box center [267, 348] width 534 height 696
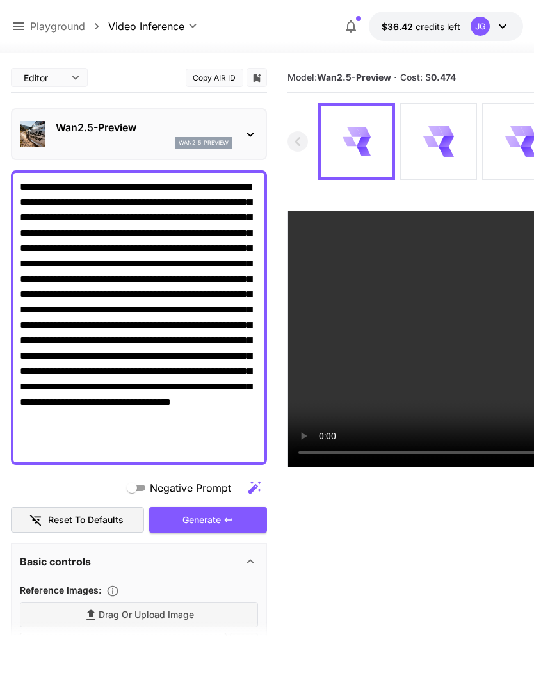
click at [161, 294] on textarea "**********" at bounding box center [139, 317] width 238 height 277
click at [210, 309] on textarea "**********" at bounding box center [139, 317] width 238 height 277
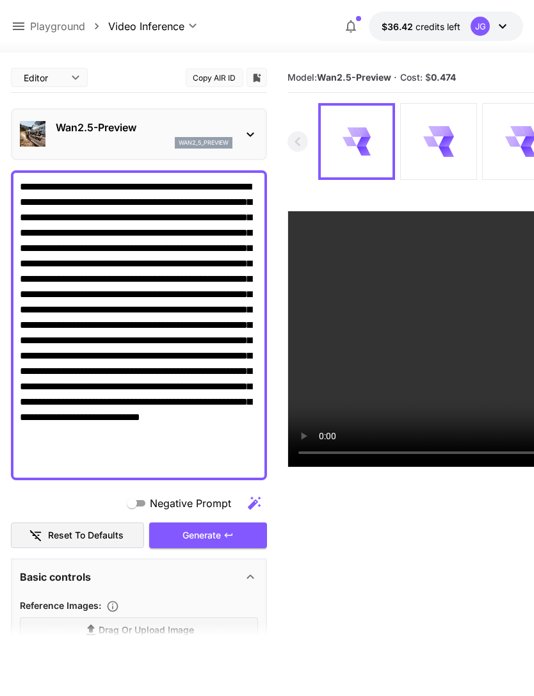
click at [101, 341] on textarea "**********" at bounding box center [139, 325] width 238 height 292
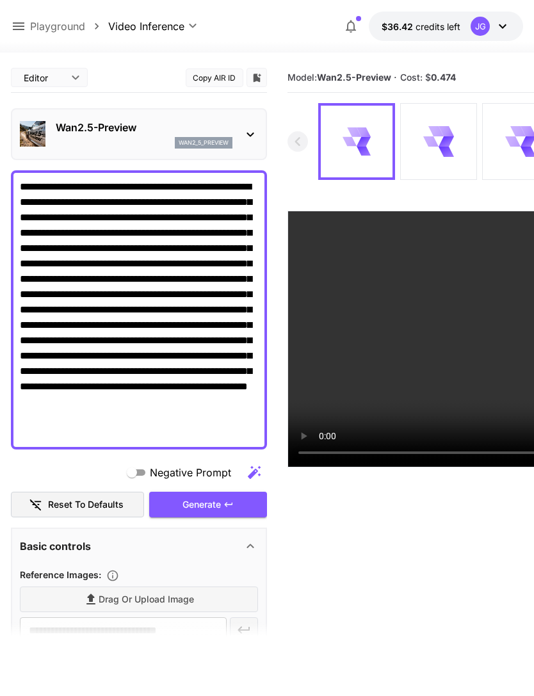
click at [49, 355] on textarea "**********" at bounding box center [139, 309] width 238 height 261
click at [257, 334] on textarea "**********" at bounding box center [139, 309] width 238 height 261
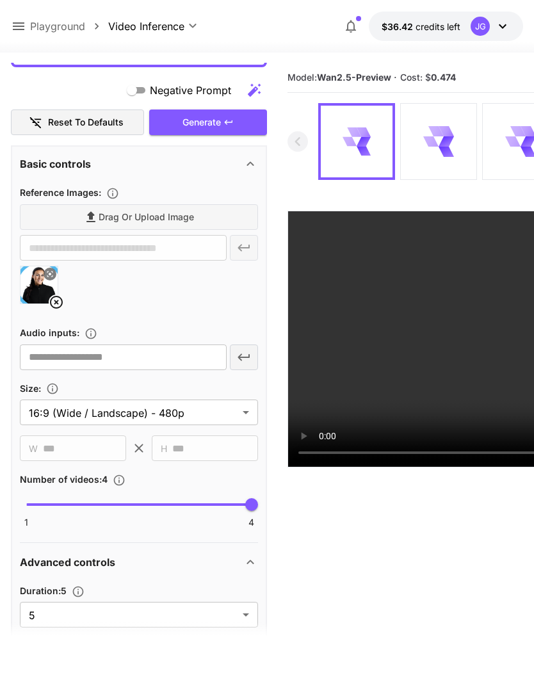
scroll to position [417, 0]
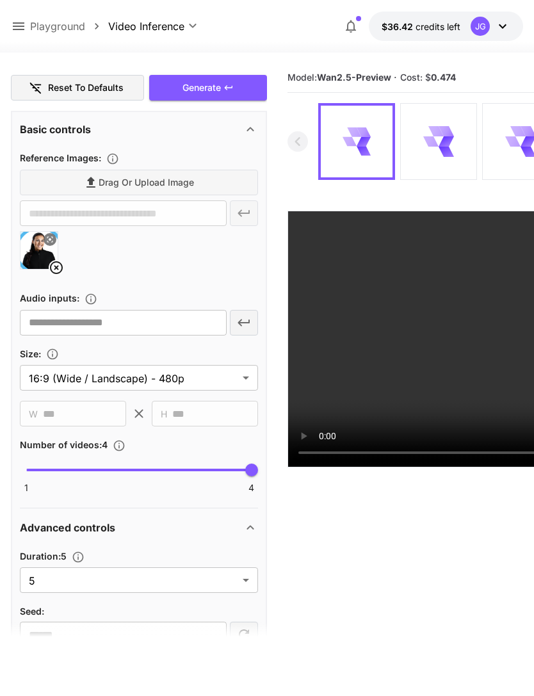
type textarea "**********"
click at [250, 588] on body "**********" at bounding box center [267, 398] width 534 height 797
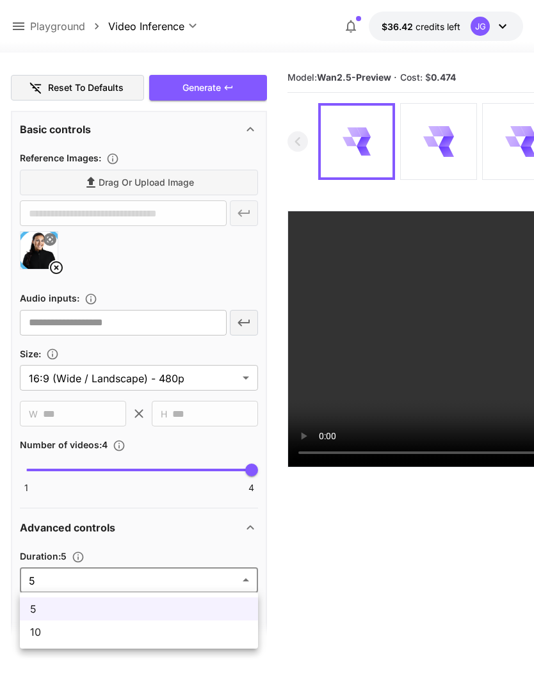
click at [179, 641] on li "10" at bounding box center [139, 631] width 238 height 23
type input "**"
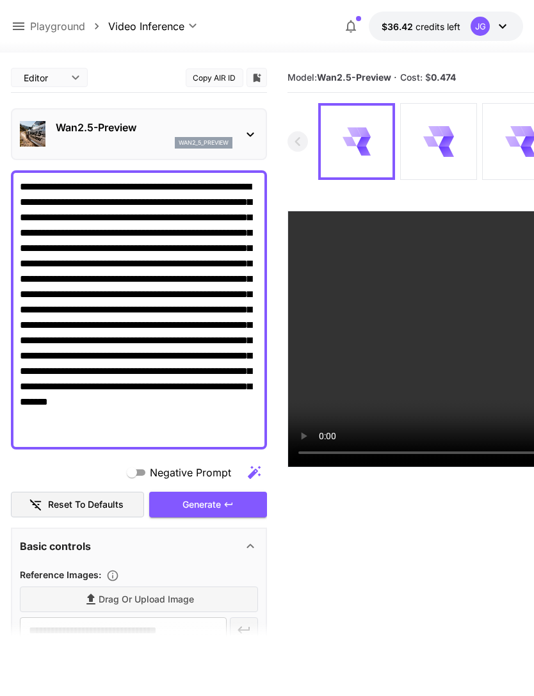
scroll to position [0, 0]
click at [219, 512] on div "Generate" at bounding box center [208, 505] width 118 height 26
click at [17, 29] on icon at bounding box center [18, 26] width 15 height 15
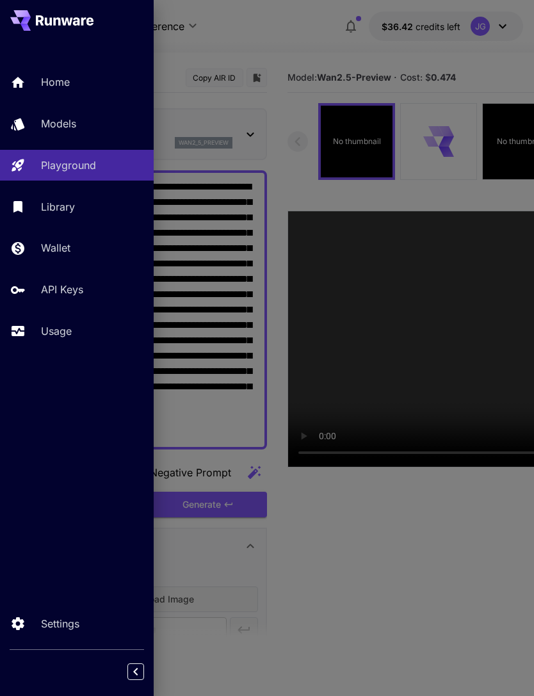
click at [70, 335] on p "Usage" at bounding box center [56, 330] width 31 height 15
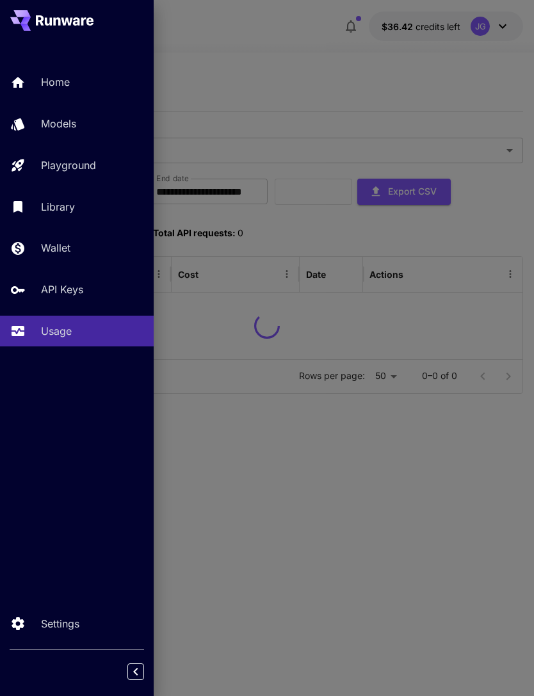
click at [378, 51] on div at bounding box center [267, 348] width 534 height 696
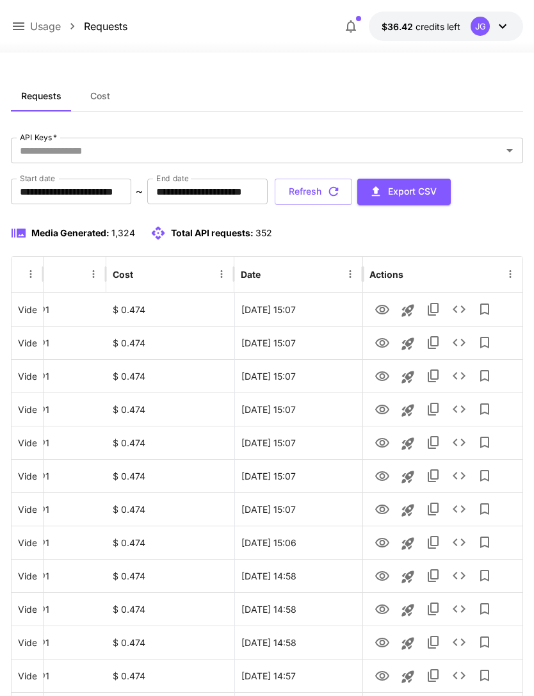
scroll to position [0, 65]
click at [385, 312] on icon "View" at bounding box center [382, 310] width 14 height 10
click at [22, 20] on icon at bounding box center [18, 26] width 15 height 15
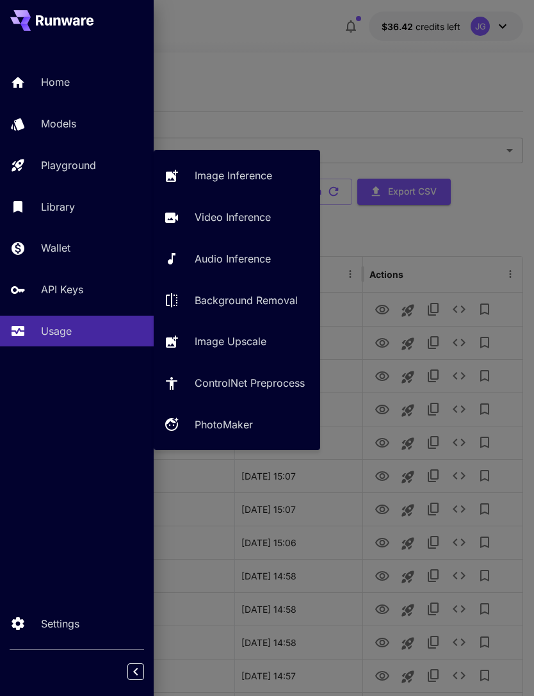
click at [230, 222] on p "Video Inference" at bounding box center [233, 216] width 76 height 15
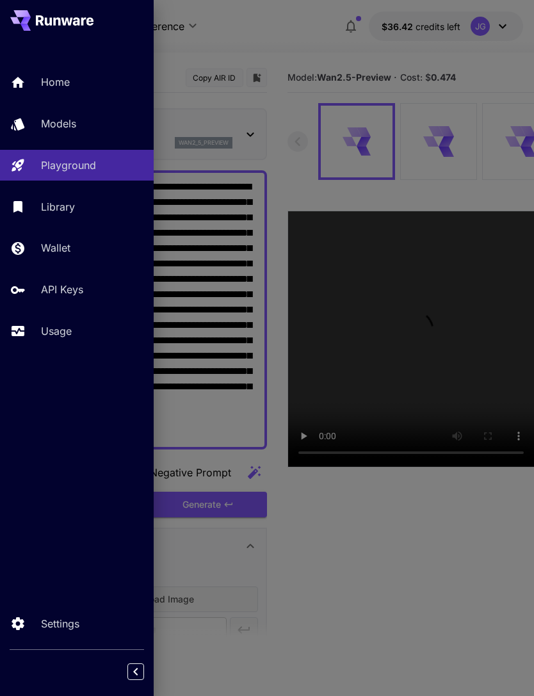
type input "*"
click at [295, 30] on div at bounding box center [267, 348] width 534 height 696
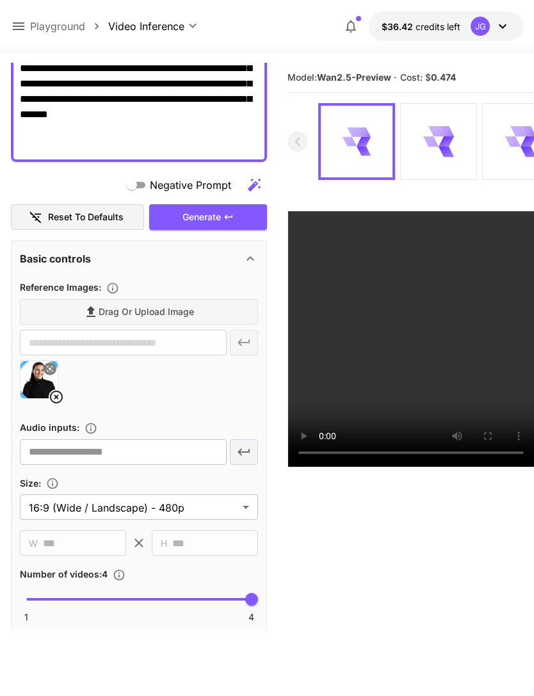
scroll to position [289, 0]
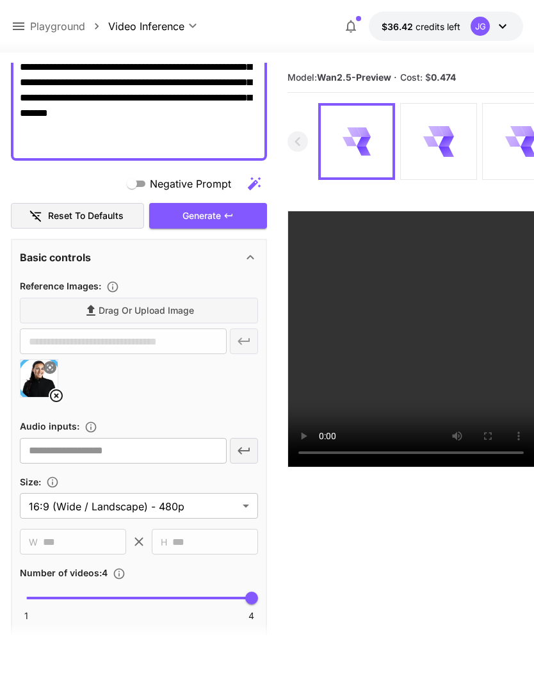
click at [63, 389] on icon at bounding box center [56, 395] width 15 height 15
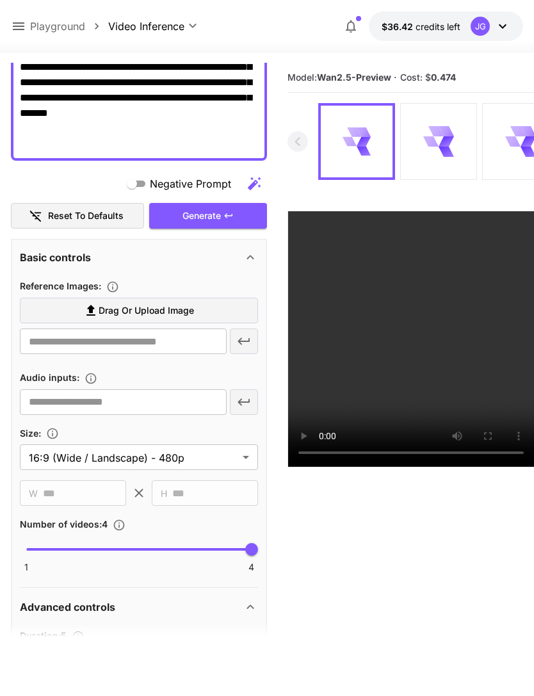
click at [194, 311] on label "Drag or upload image" at bounding box center [139, 311] width 238 height 26
click at [0, 0] on input "Drag or upload image" at bounding box center [0, 0] width 0 height 0
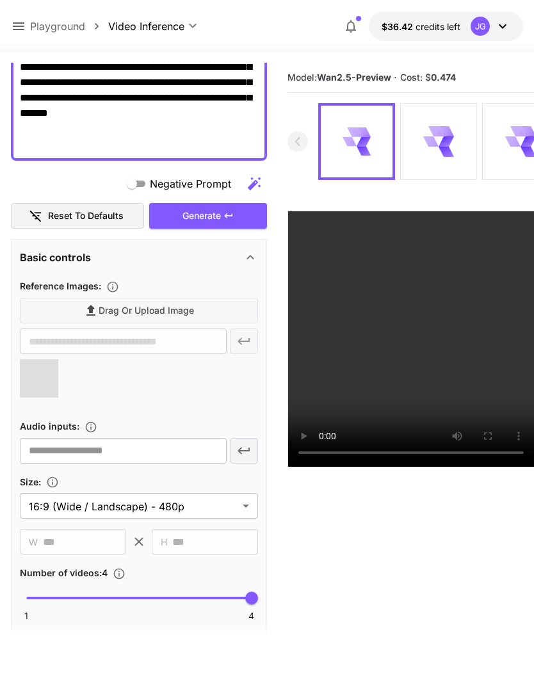
type input "**********"
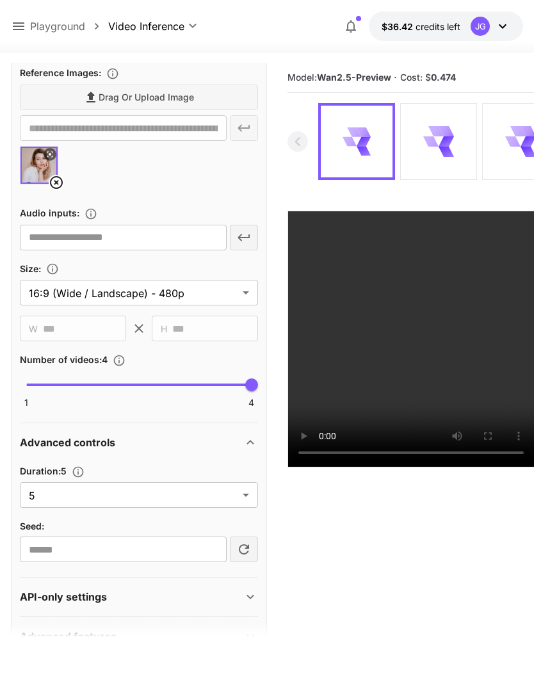
scroll to position [501, 0]
click at [242, 488] on body "**********" at bounding box center [267, 398] width 534 height 797
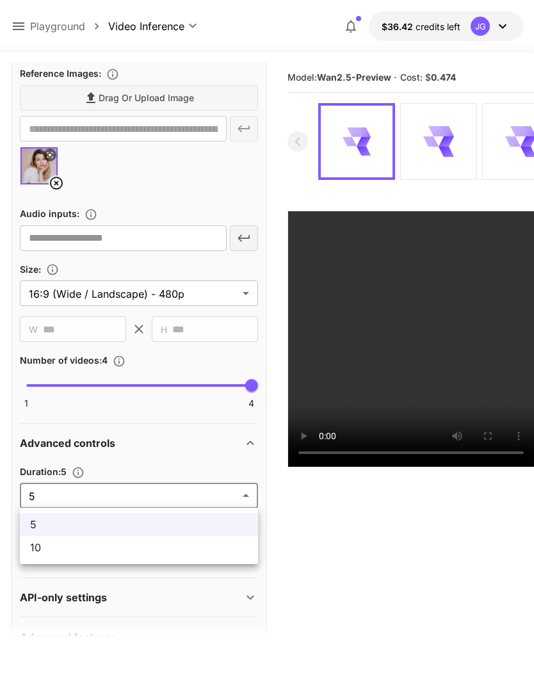
click at [162, 558] on li "10" at bounding box center [139, 547] width 238 height 23
type input "**"
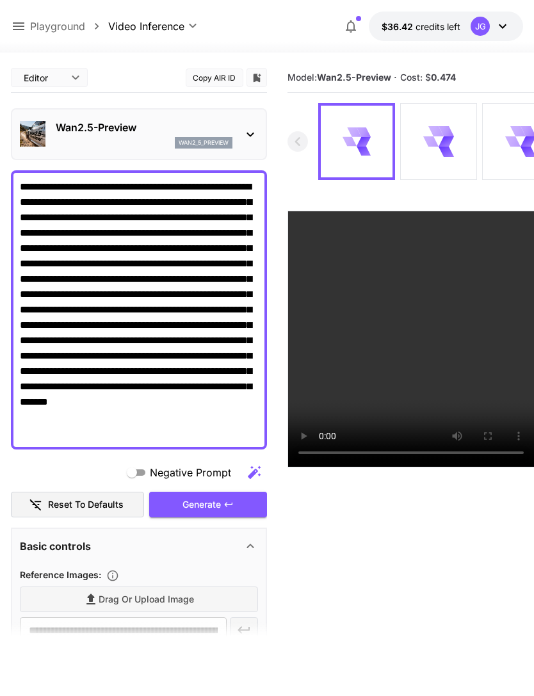
scroll to position [0, 0]
click at [214, 500] on div "Generate" at bounding box center [208, 505] width 118 height 26
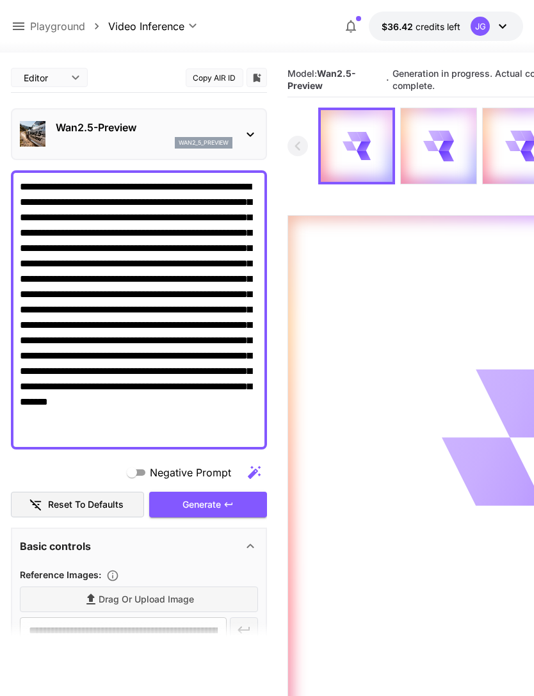
click at [19, 19] on icon at bounding box center [18, 26] width 15 height 15
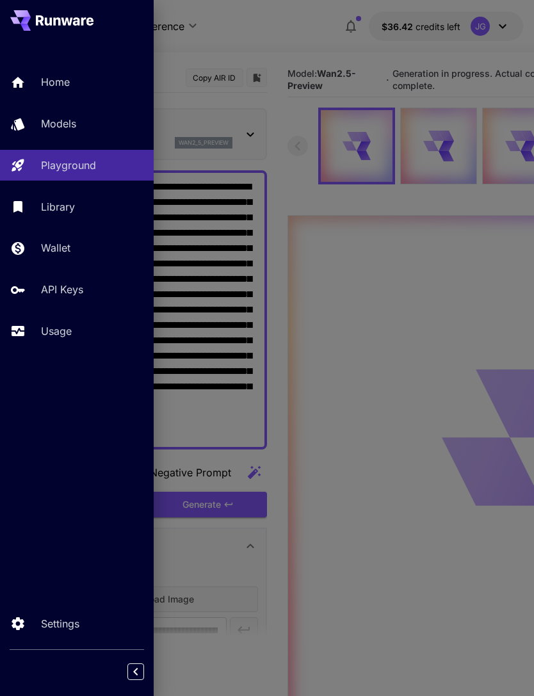
click at [75, 327] on div "Usage" at bounding box center [92, 330] width 102 height 15
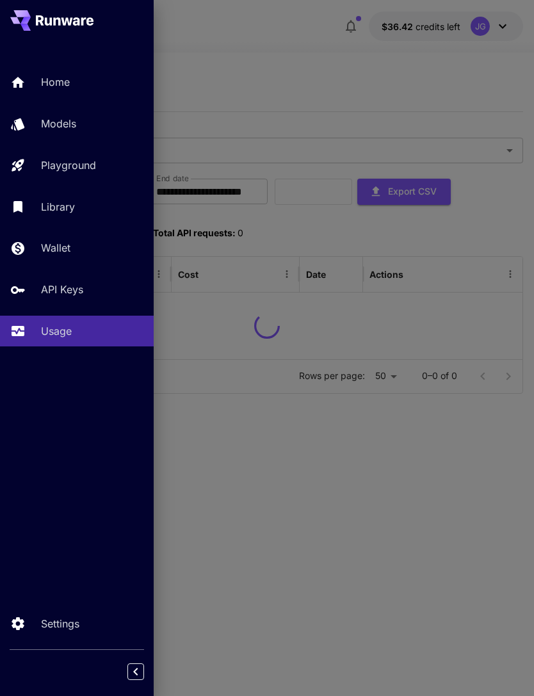
click at [314, 61] on div at bounding box center [267, 348] width 534 height 696
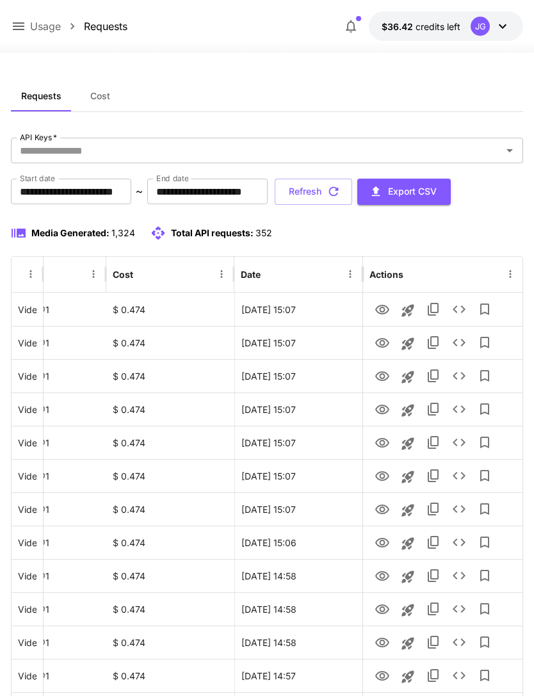
scroll to position [0, 65]
click at [383, 344] on icon "View" at bounding box center [382, 343] width 14 height 10
click at [380, 378] on icon "View" at bounding box center [382, 376] width 14 height 10
click at [385, 343] on icon "View" at bounding box center [382, 342] width 15 height 15
click at [382, 544] on icon "View" at bounding box center [382, 542] width 15 height 15
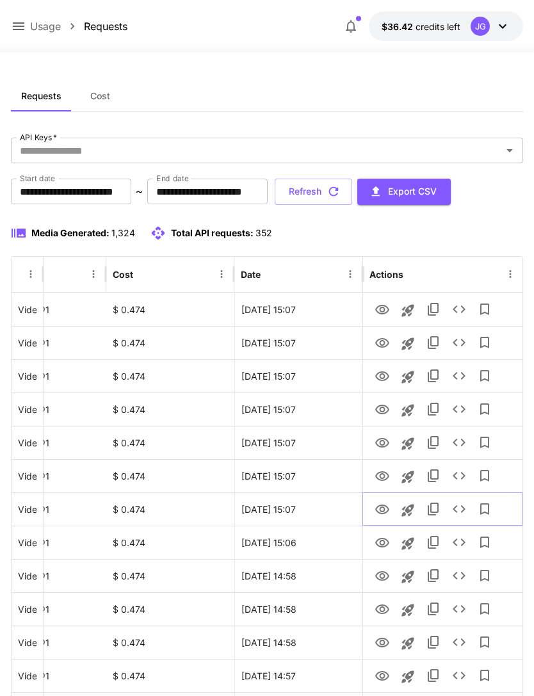
click at [383, 504] on icon "View" at bounding box center [382, 509] width 14 height 10
click at [382, 477] on icon "View" at bounding box center [382, 476] width 15 height 15
click at [378, 445] on icon "View" at bounding box center [382, 443] width 14 height 10
click at [385, 407] on icon "View" at bounding box center [382, 409] width 15 height 15
click at [384, 378] on icon "View" at bounding box center [382, 376] width 15 height 15
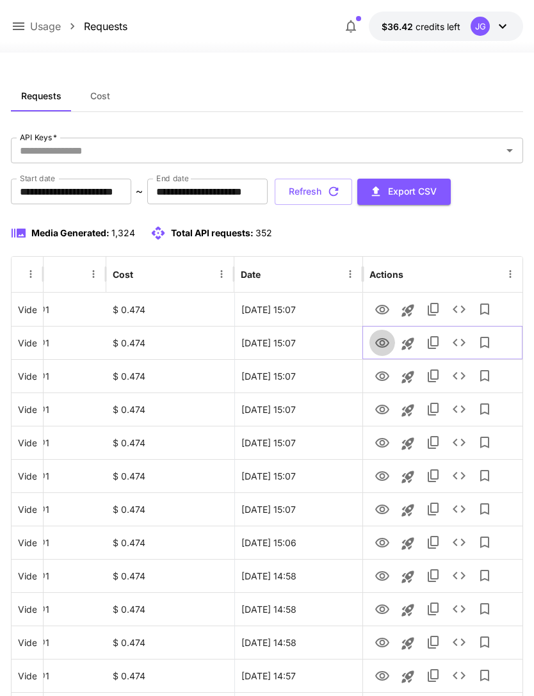
click at [385, 341] on icon "View" at bounding box center [382, 342] width 15 height 15
click at [384, 382] on icon "View" at bounding box center [382, 376] width 15 height 15
click at [377, 311] on icon "View" at bounding box center [382, 310] width 14 height 10
click at [352, 198] on button "Refresh" at bounding box center [313, 192] width 77 height 26
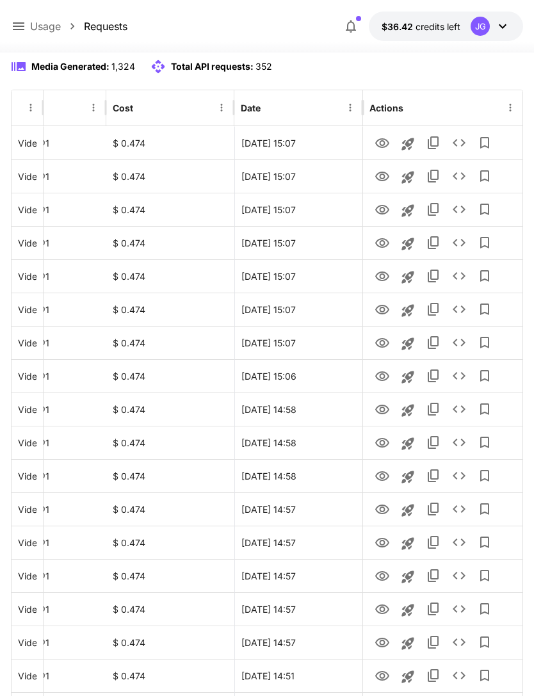
scroll to position [166, 0]
click at [388, 410] on icon "View" at bounding box center [382, 410] width 14 height 10
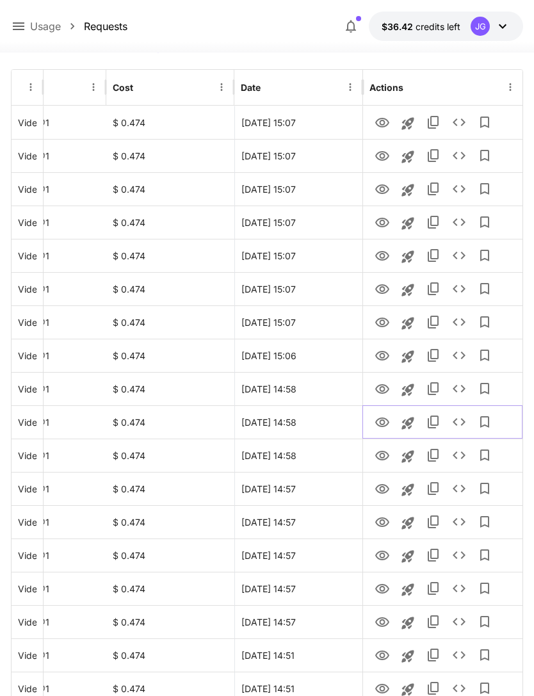
click at [377, 421] on icon "View" at bounding box center [382, 422] width 15 height 15
click at [389, 453] on icon "View" at bounding box center [382, 455] width 15 height 15
click at [380, 483] on icon "View" at bounding box center [382, 488] width 15 height 15
click at [385, 522] on icon "View" at bounding box center [382, 522] width 15 height 15
click at [385, 554] on icon "View" at bounding box center [382, 555] width 15 height 15
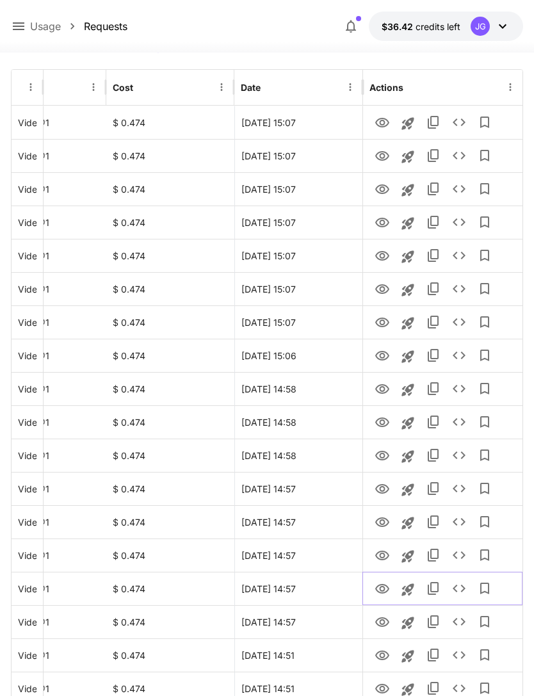
click at [386, 583] on icon "View" at bounding box center [382, 588] width 15 height 15
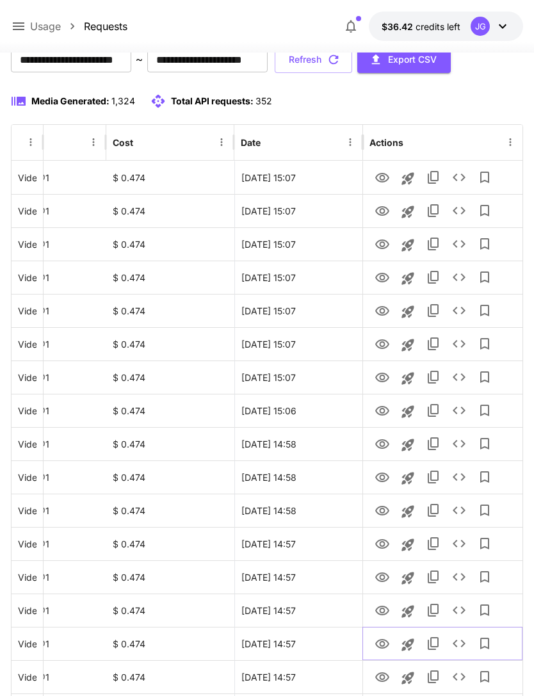
scroll to position [0, 0]
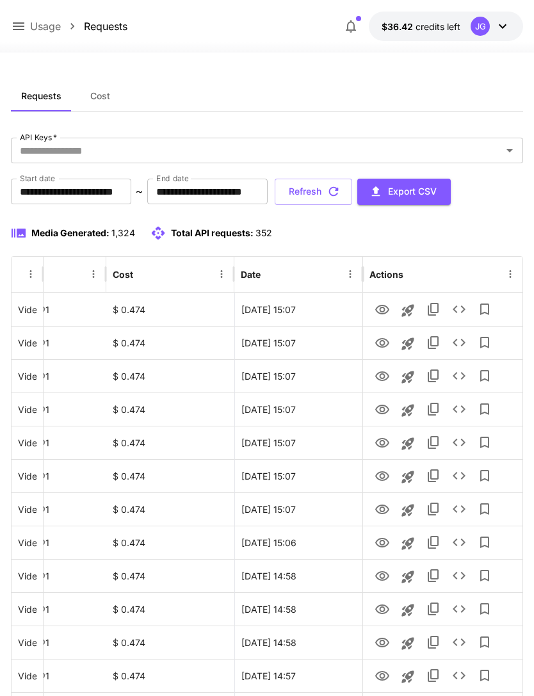
click at [341, 192] on icon "button" at bounding box center [334, 191] width 14 height 14
click at [385, 545] on icon "View" at bounding box center [382, 543] width 14 height 10
click at [25, 24] on icon at bounding box center [18, 26] width 15 height 15
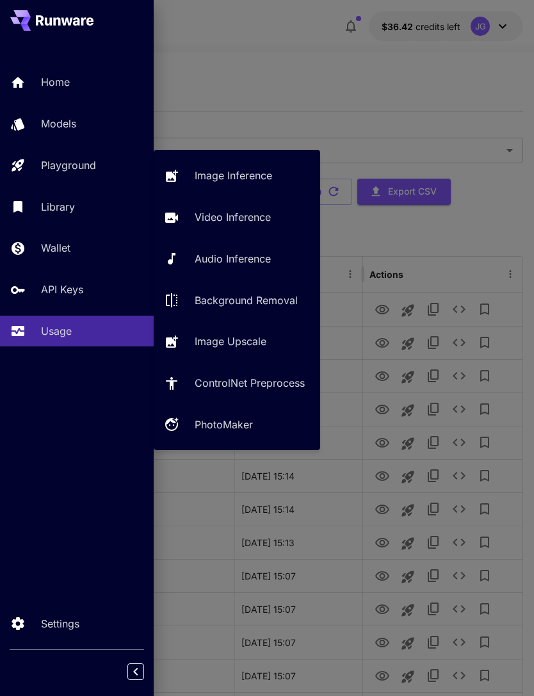
click at [101, 170] on div "Playground" at bounding box center [92, 164] width 102 height 15
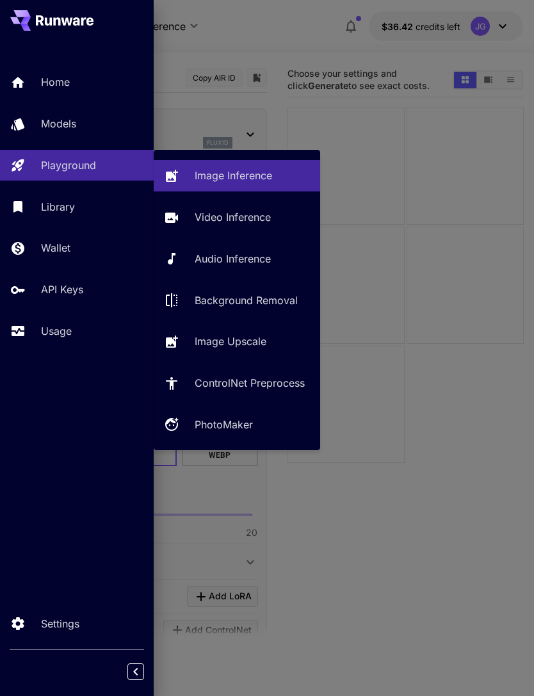
type input "**********"
click at [238, 222] on p "Video Inference" at bounding box center [233, 216] width 76 height 15
type input "**********"
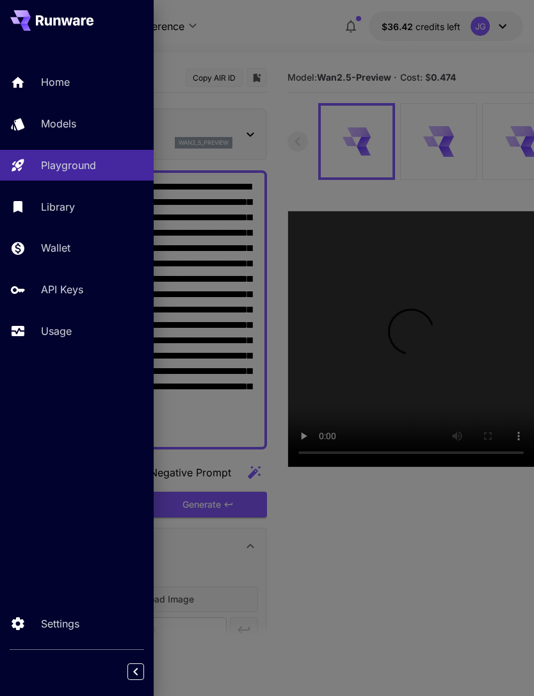
type input "*"
click at [310, 30] on div at bounding box center [267, 348] width 534 height 696
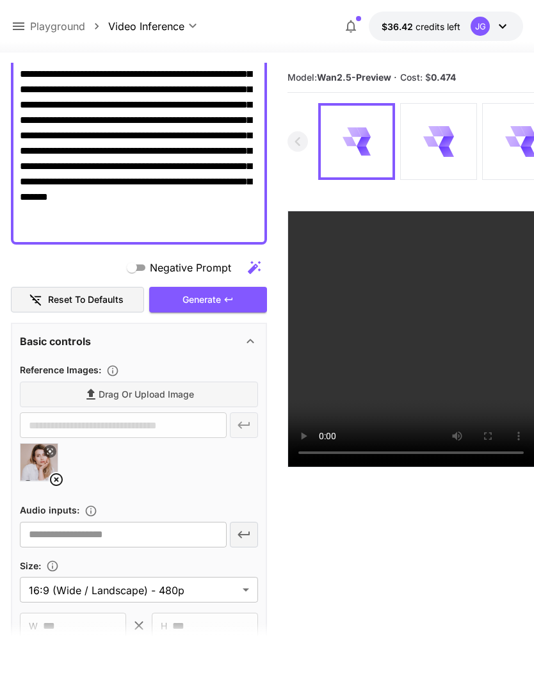
scroll to position [207, 0]
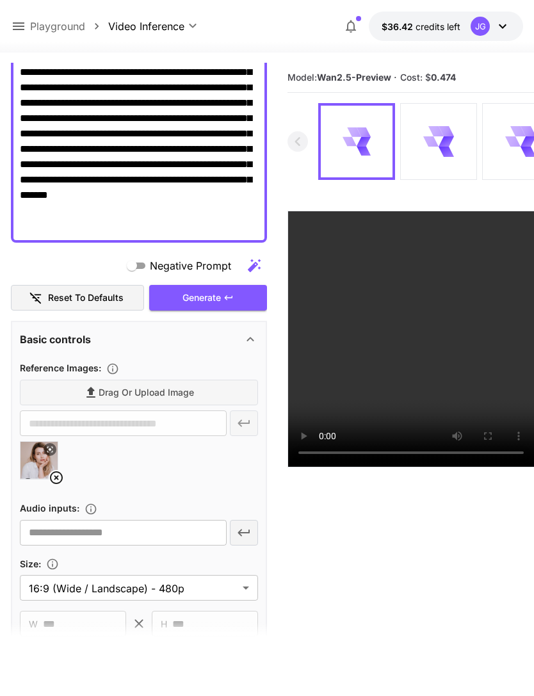
click at [59, 476] on icon at bounding box center [56, 477] width 15 height 15
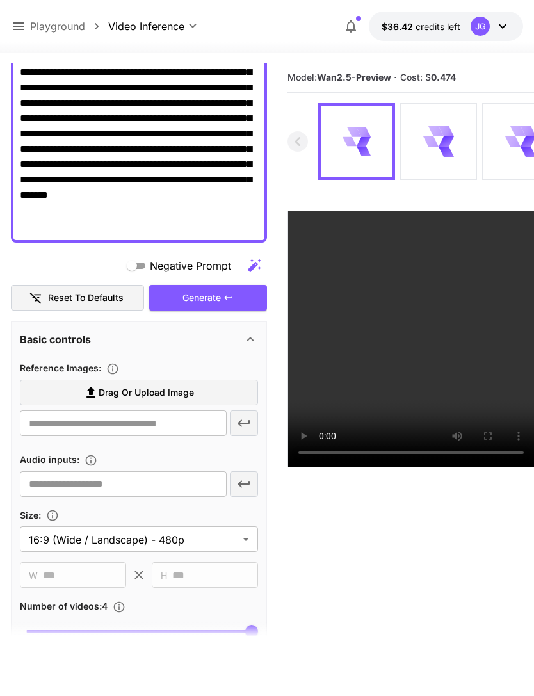
click at [181, 398] on span "Drag or upload image" at bounding box center [146, 393] width 95 height 16
click at [0, 0] on input "Drag or upload image" at bounding box center [0, 0] width 0 height 0
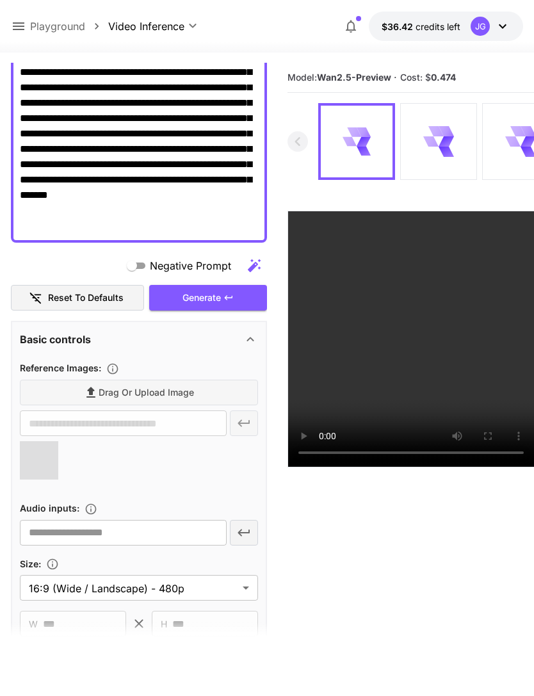
type input "**********"
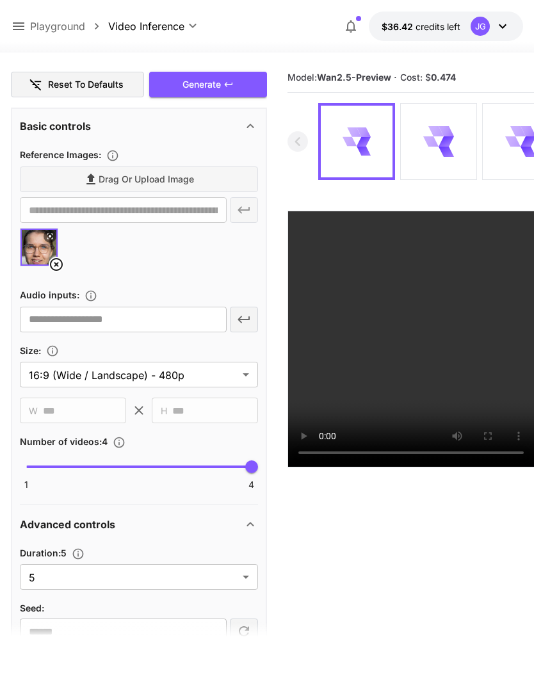
scroll to position [422, 0]
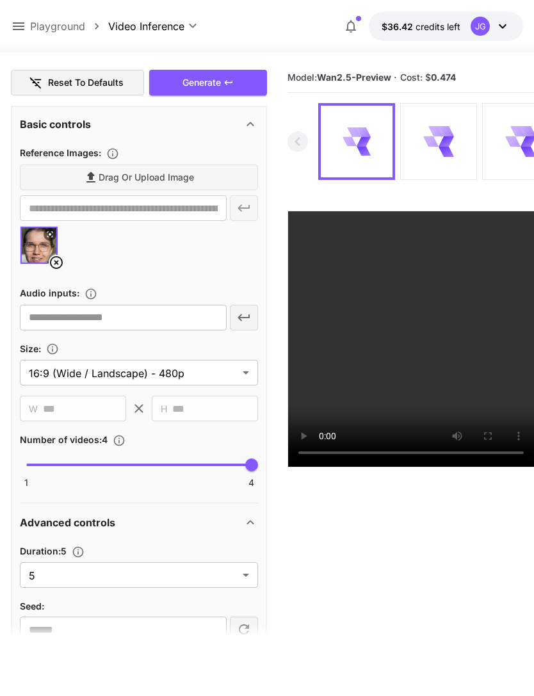
click at [246, 579] on body "**********" at bounding box center [267, 398] width 534 height 797
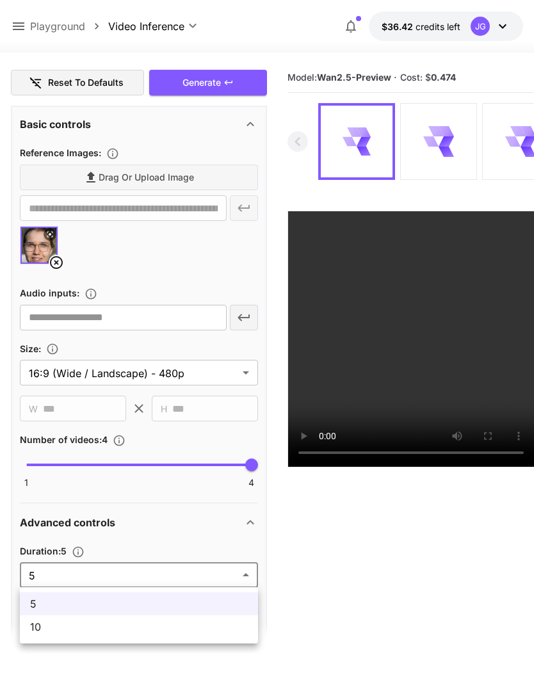
click at [180, 633] on span "10" at bounding box center [139, 626] width 218 height 15
type input "**"
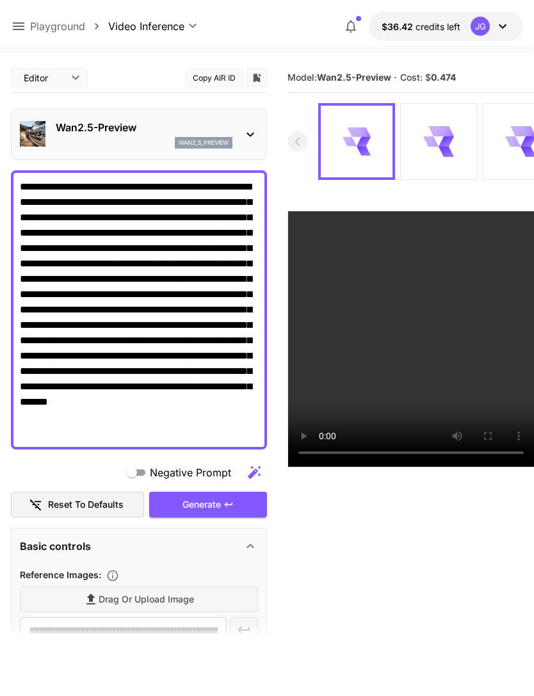
scroll to position [0, 0]
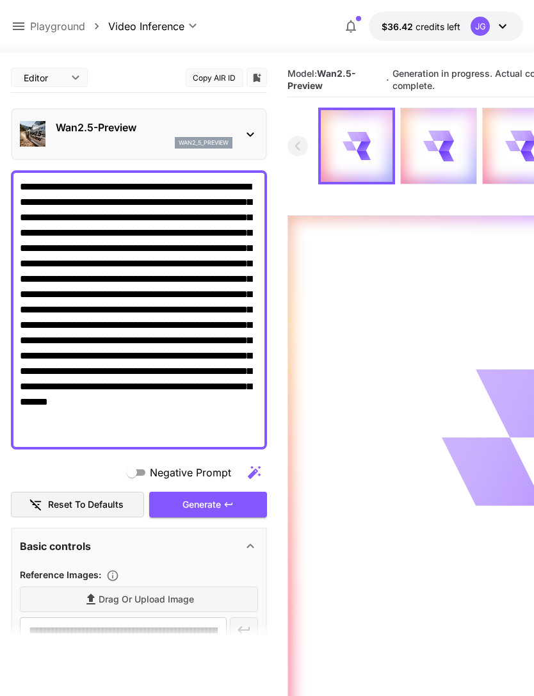
click at [239, 507] on div "Generate" at bounding box center [208, 505] width 118 height 26
click at [19, 26] on icon at bounding box center [18, 26] width 15 height 15
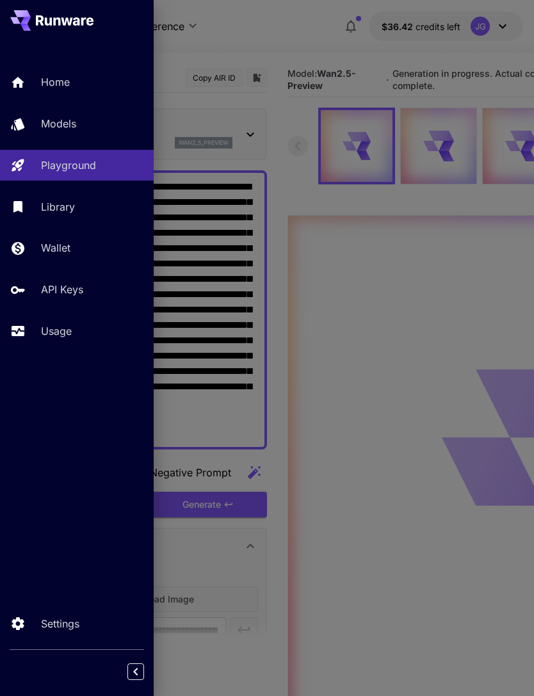
click at [77, 339] on link "Usage" at bounding box center [77, 331] width 154 height 31
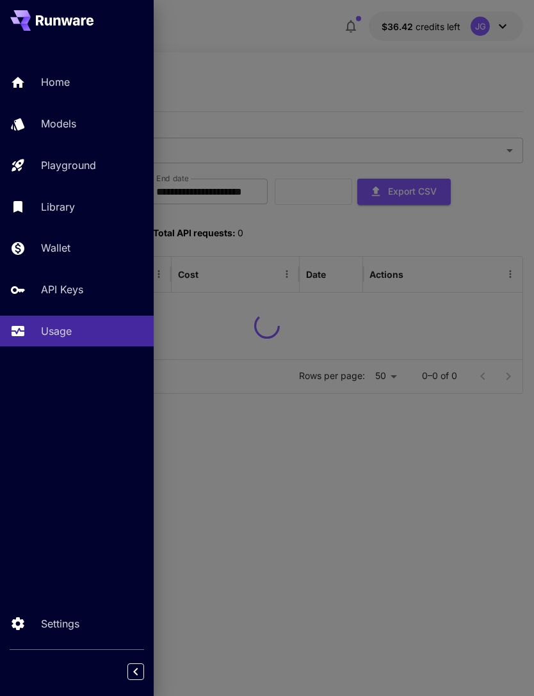
click at [281, 39] on div at bounding box center [267, 348] width 534 height 696
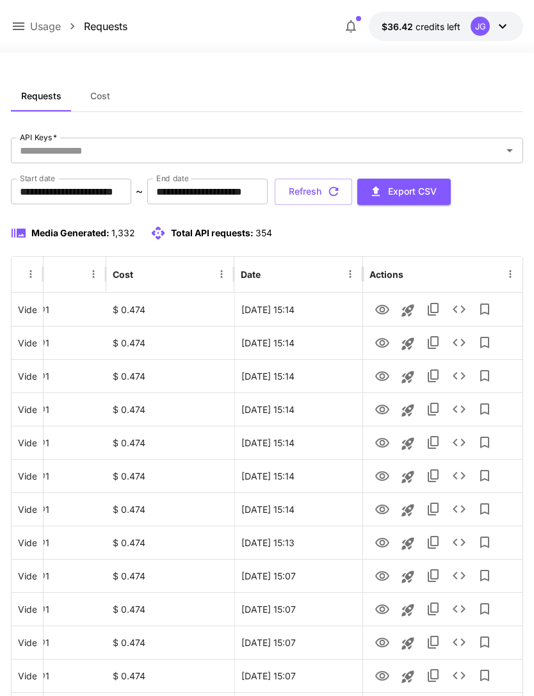
scroll to position [0, 65]
click at [382, 513] on icon "View" at bounding box center [382, 509] width 14 height 10
click at [385, 475] on icon "View" at bounding box center [382, 476] width 15 height 15
click at [385, 444] on icon "View" at bounding box center [382, 442] width 15 height 15
click at [385, 411] on icon "View" at bounding box center [382, 409] width 15 height 15
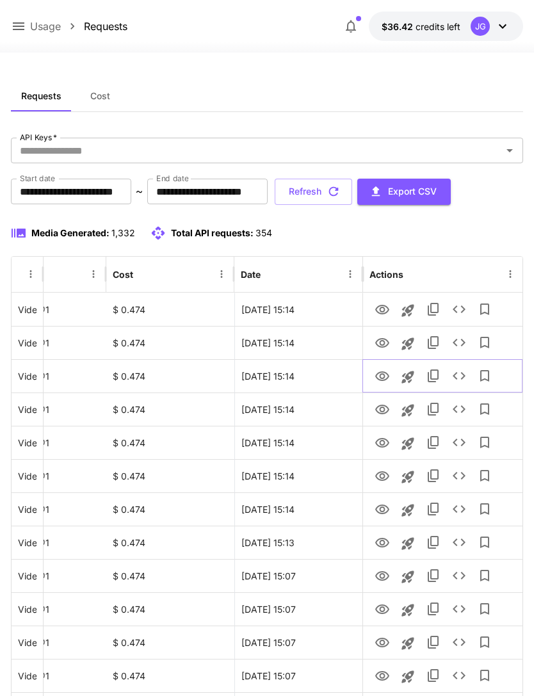
click at [383, 379] on icon "View" at bounding box center [382, 376] width 14 height 10
click at [378, 338] on icon "View" at bounding box center [382, 342] width 15 height 15
click at [382, 303] on icon "View" at bounding box center [382, 309] width 15 height 15
click at [341, 191] on icon "button" at bounding box center [334, 191] width 14 height 14
click at [352, 195] on button "Refresh" at bounding box center [313, 192] width 77 height 26
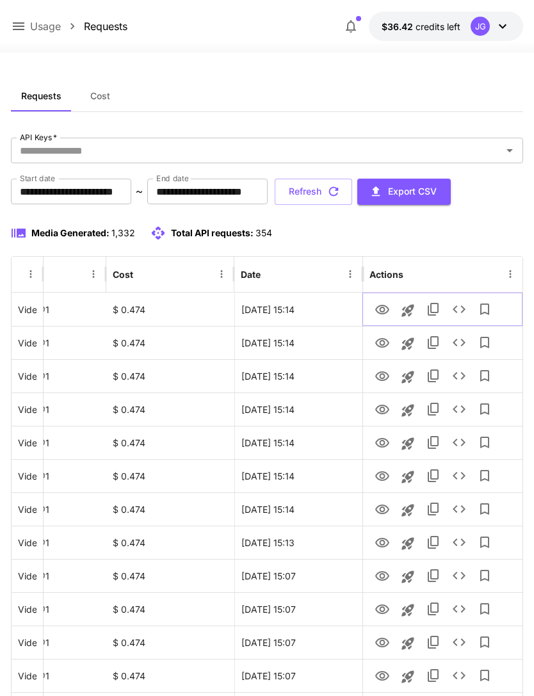
click at [387, 309] on icon "View" at bounding box center [382, 310] width 14 height 10
click at [25, 27] on icon at bounding box center [18, 26] width 15 height 15
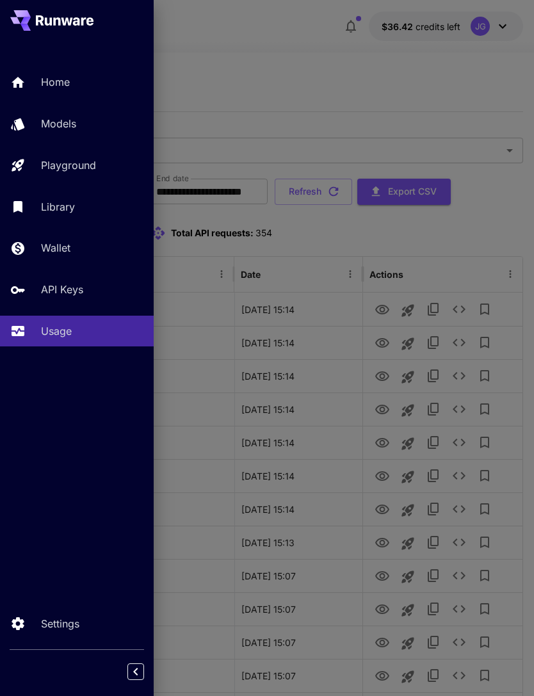
click at [68, 81] on p "Home" at bounding box center [55, 81] width 29 height 15
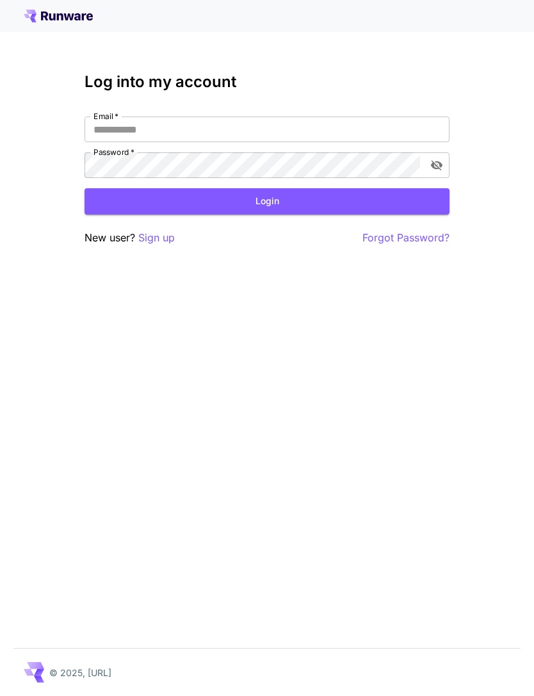
click at [308, 125] on input "Email   *" at bounding box center [267, 130] width 365 height 26
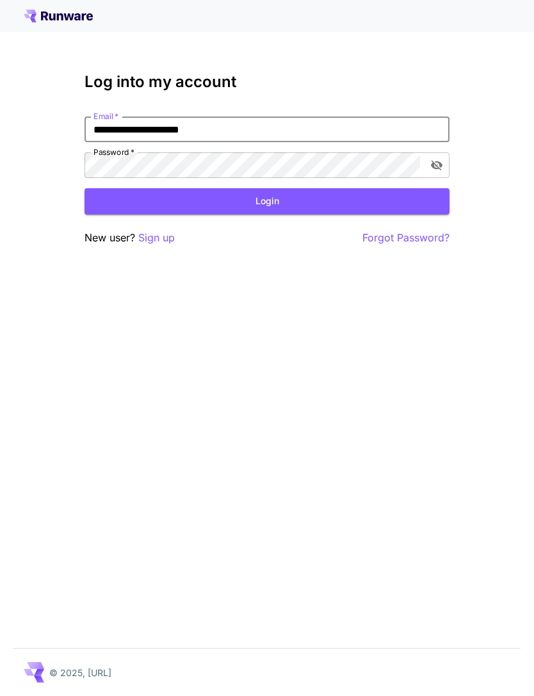
click at [131, 124] on input "**********" at bounding box center [267, 130] width 365 height 26
click at [154, 125] on input "**********" at bounding box center [267, 130] width 365 height 26
type input "**********"
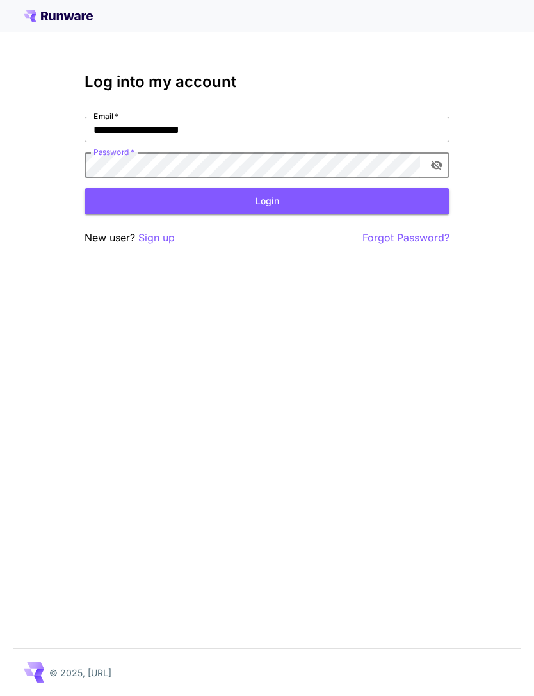
click at [302, 202] on button "Login" at bounding box center [267, 201] width 365 height 26
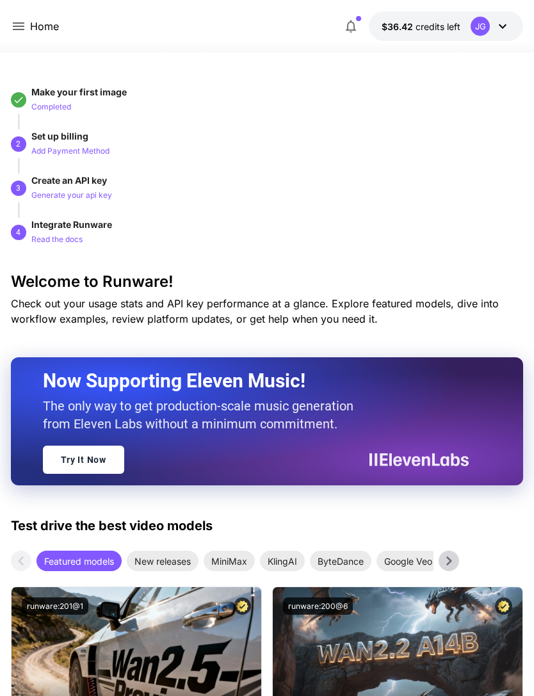
click at [17, 31] on icon at bounding box center [18, 26] width 15 height 15
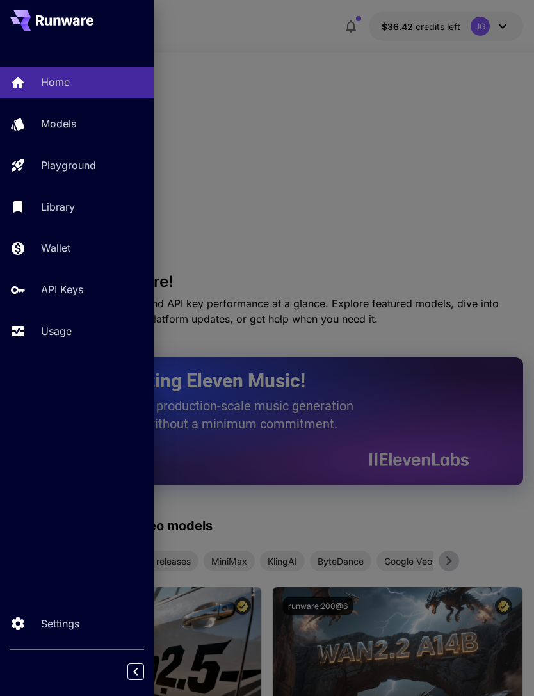
click at [64, 333] on p "Usage" at bounding box center [56, 330] width 31 height 15
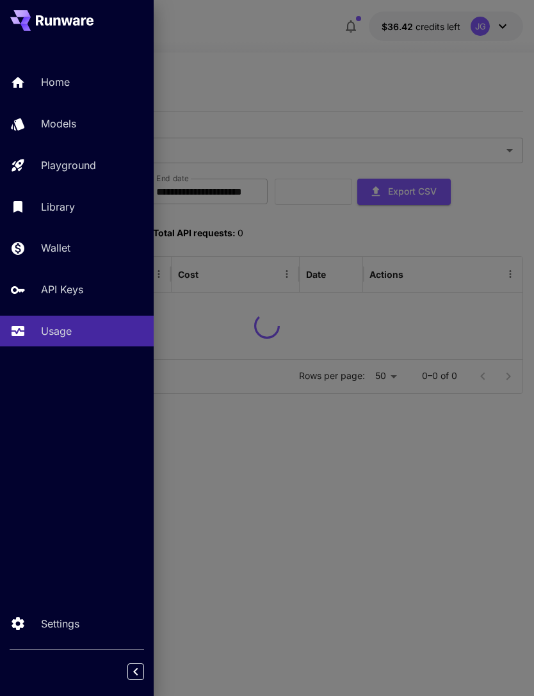
click at [287, 102] on div at bounding box center [267, 348] width 534 height 696
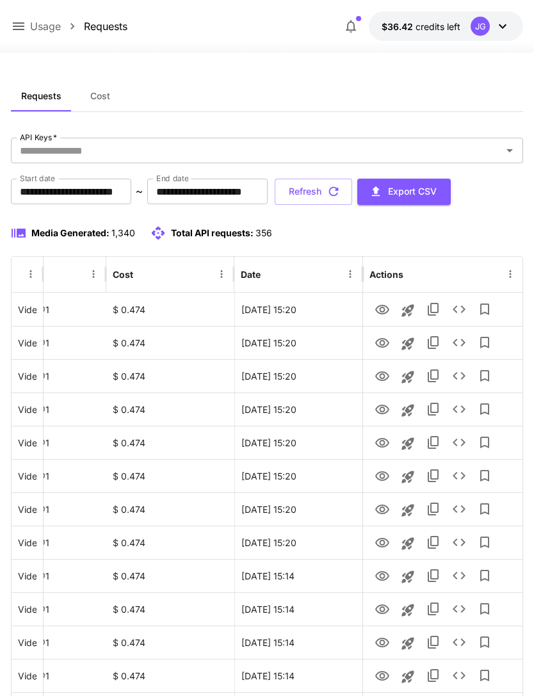
scroll to position [0, 65]
click at [386, 542] on icon "View" at bounding box center [382, 542] width 15 height 15
click at [385, 508] on icon "View" at bounding box center [382, 509] width 15 height 15
click at [386, 475] on icon "View" at bounding box center [382, 476] width 15 height 15
click at [384, 448] on icon "View" at bounding box center [382, 442] width 15 height 15
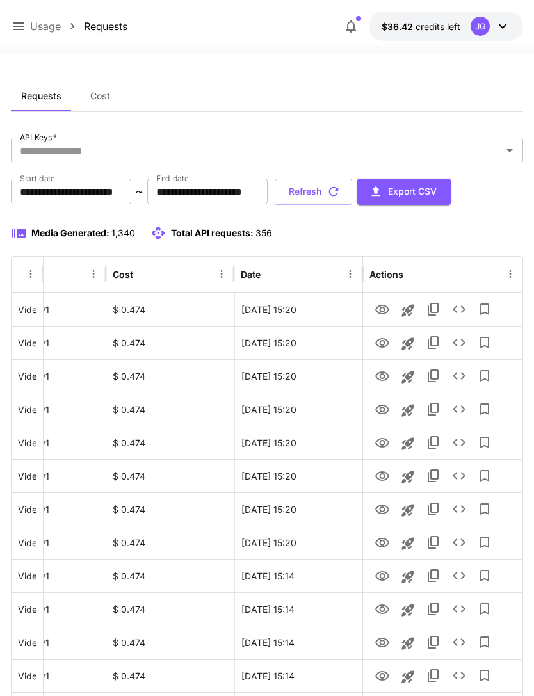
click at [17, 25] on icon at bounding box center [18, 26] width 15 height 15
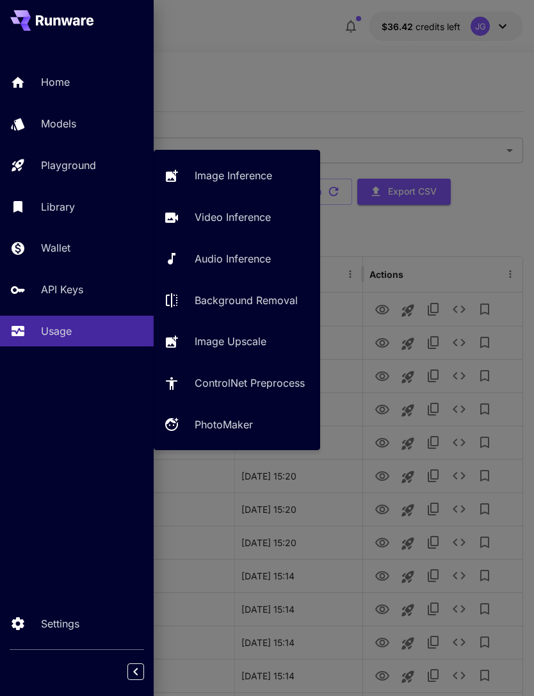
click at [252, 214] on p "Video Inference" at bounding box center [233, 216] width 76 height 15
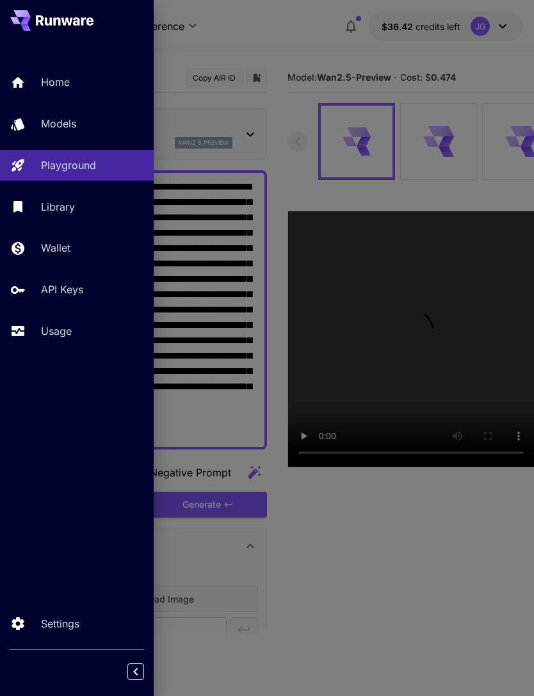
type input "*"
click at [250, 220] on div at bounding box center [267, 348] width 534 height 696
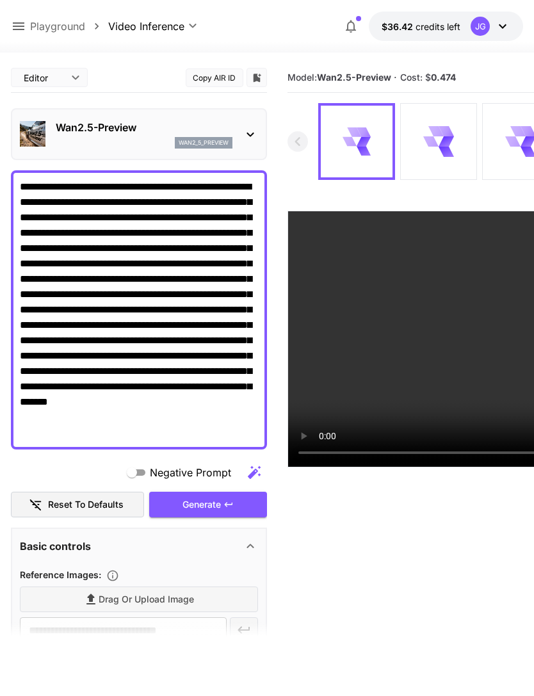
click at [296, 51] on div at bounding box center [267, 44] width 534 height 15
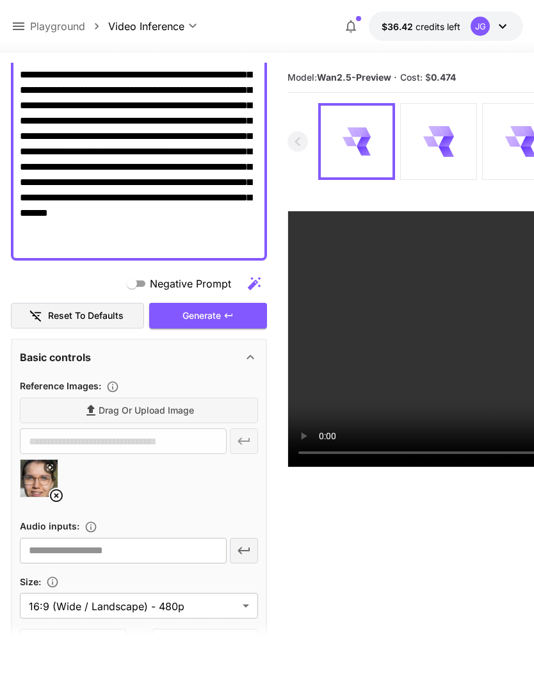
scroll to position [190, 0]
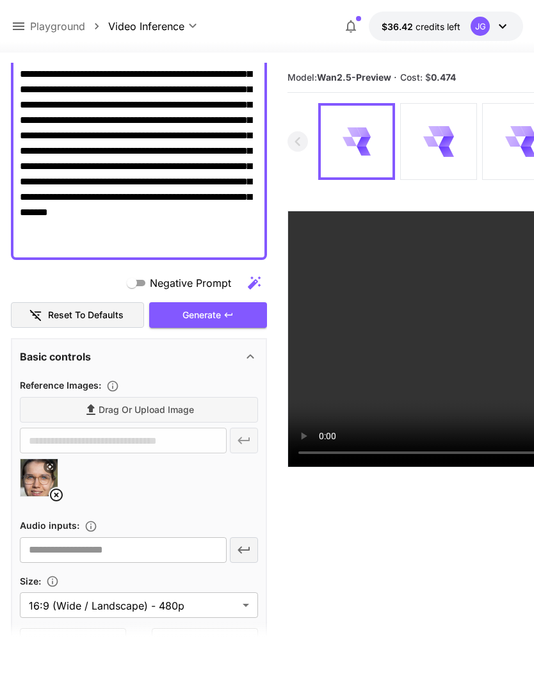
click at [58, 496] on icon at bounding box center [56, 494] width 13 height 13
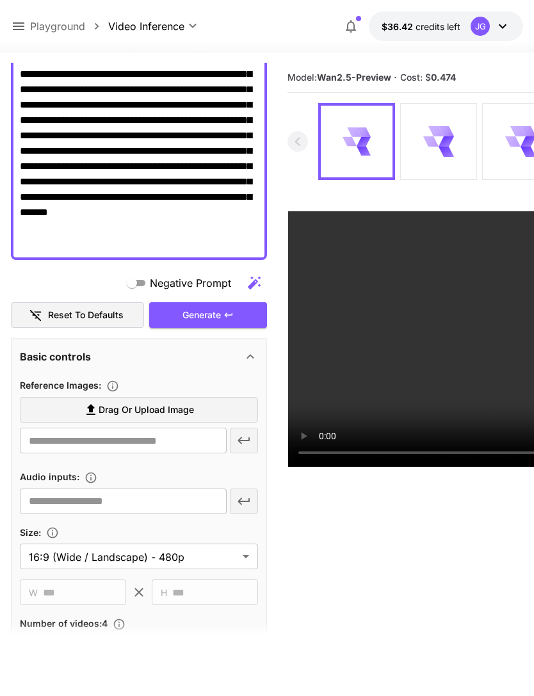
click at [164, 411] on span "Drag or upload image" at bounding box center [146, 410] width 95 height 16
click at [0, 0] on input "Drag or upload image" at bounding box center [0, 0] width 0 height 0
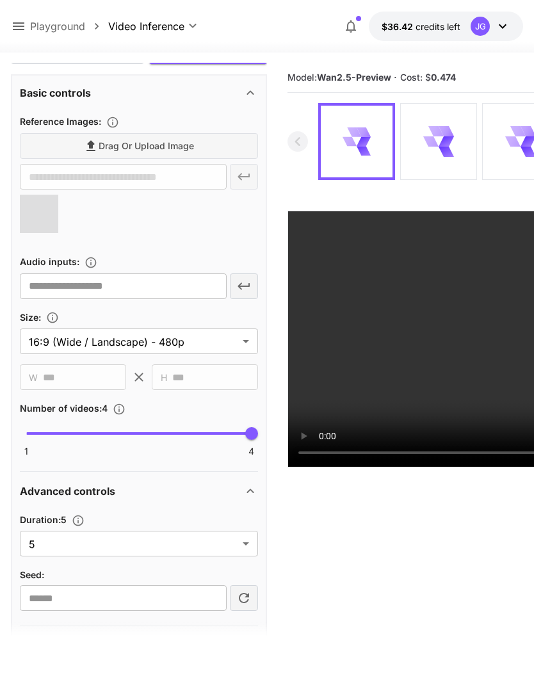
type input "**********"
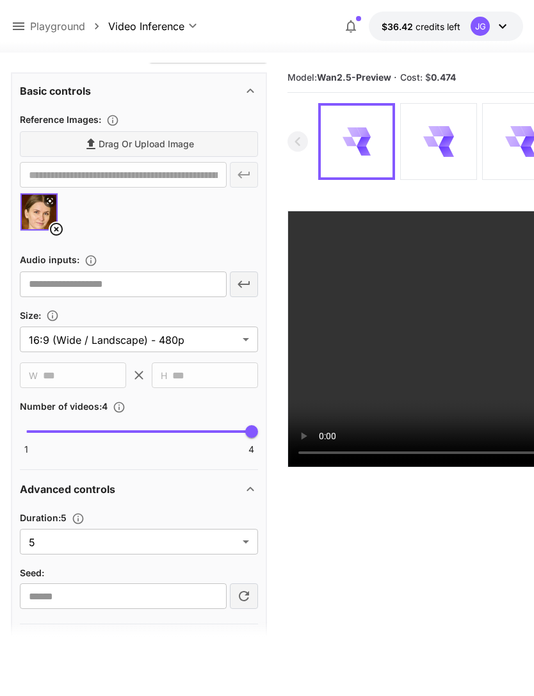
click at [243, 543] on body "**********" at bounding box center [267, 398] width 534 height 797
click at [181, 595] on span "10" at bounding box center [139, 593] width 218 height 15
type input "**"
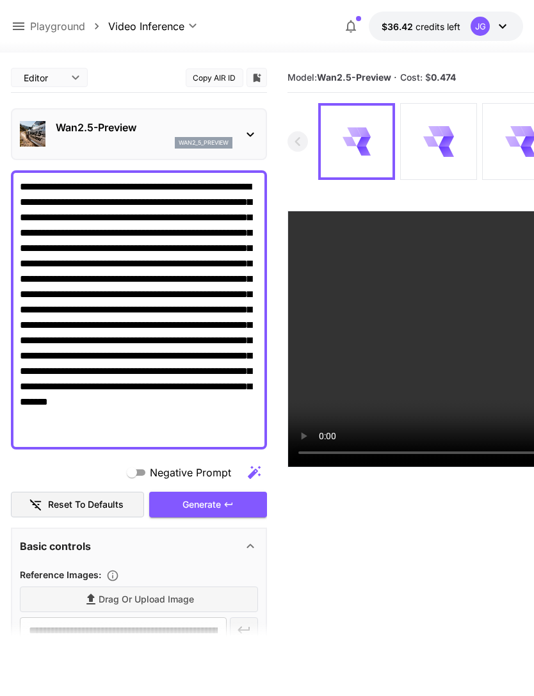
scroll to position [0, 0]
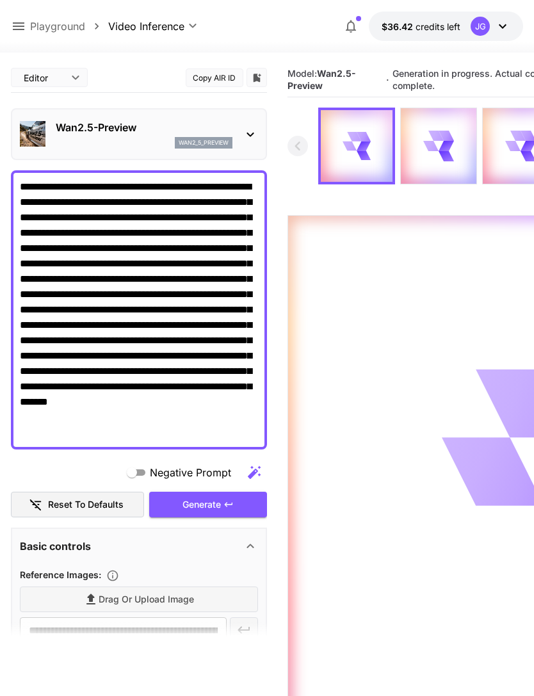
click at [231, 510] on div "Generate" at bounding box center [208, 505] width 118 height 26
click at [22, 29] on icon at bounding box center [18, 26] width 15 height 15
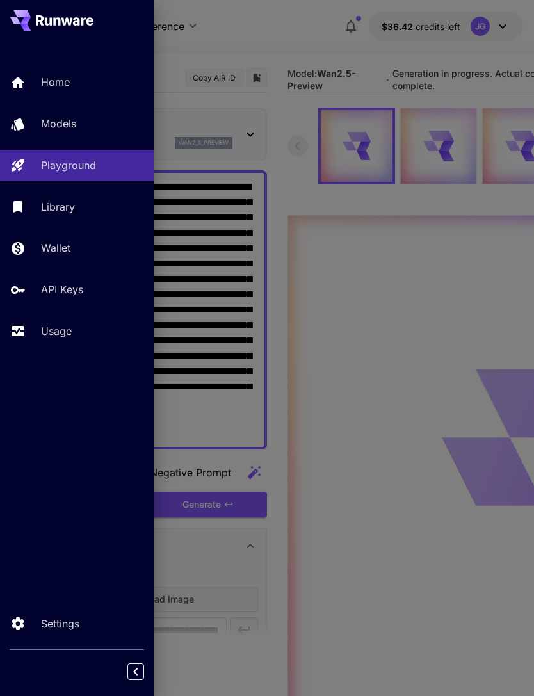
click at [69, 341] on link "Usage" at bounding box center [77, 331] width 154 height 31
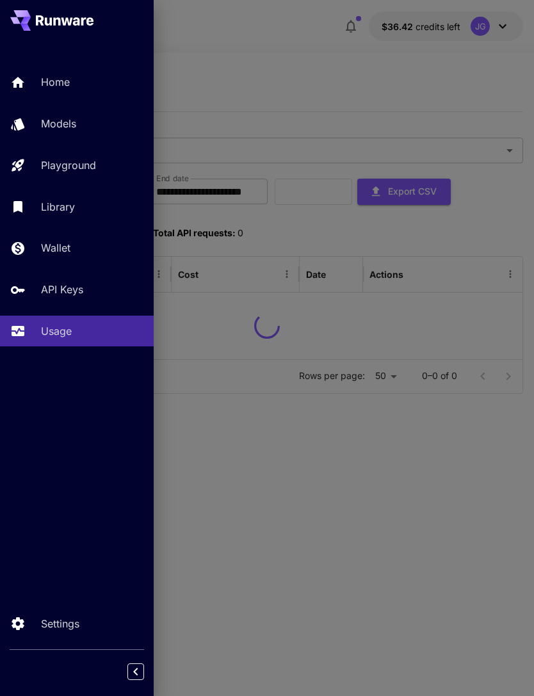
click at [328, 47] on div at bounding box center [267, 348] width 534 height 696
